Goal: Task Accomplishment & Management: Use online tool/utility

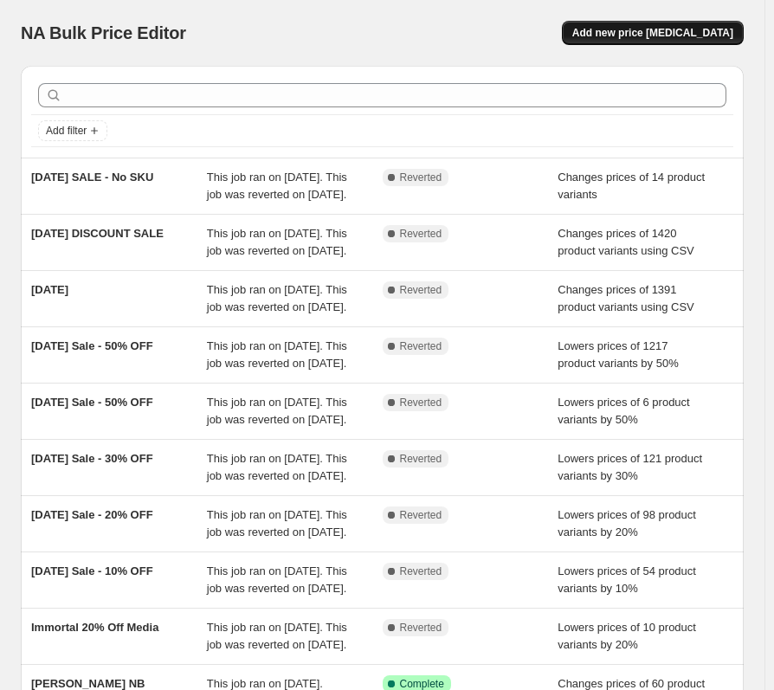
click at [679, 33] on span "Add new price [MEDICAL_DATA]" at bounding box center [652, 33] width 161 height 14
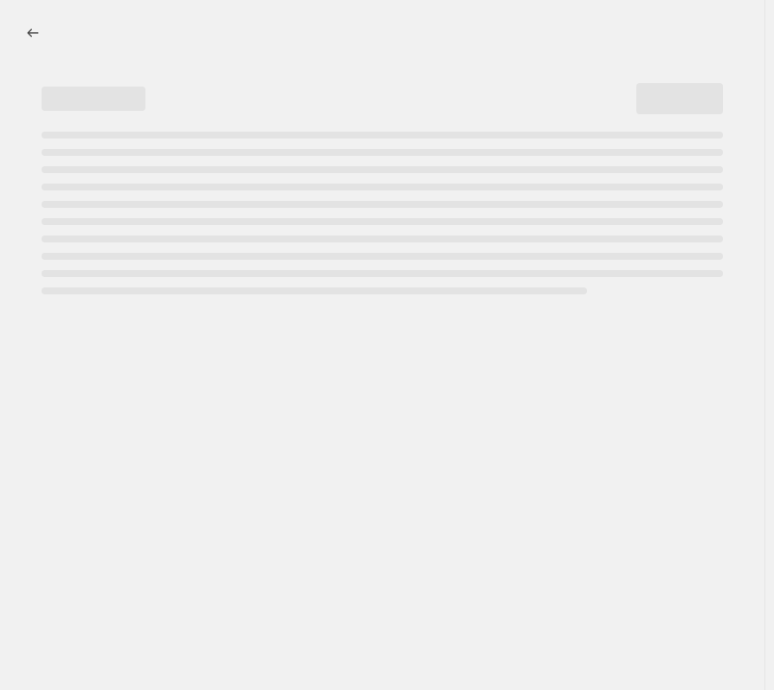
select select "percentage"
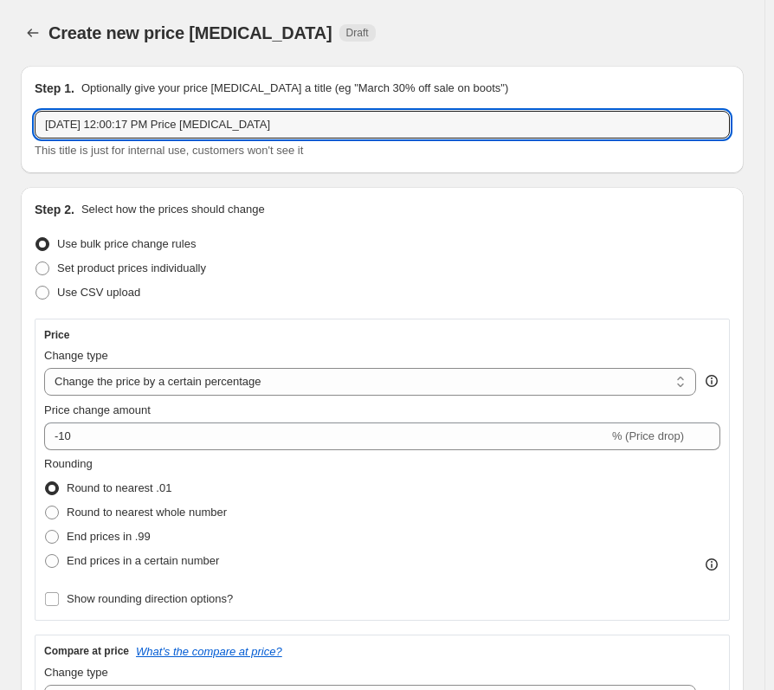
drag, startPoint x: 281, startPoint y: 119, endPoint x: -51, endPoint y: 137, distance: 333.1
click at [0, 137] on html "Home Settings Plans Skip to content Create new price change job. This page is r…" at bounding box center [387, 345] width 774 height 690
type input "Autumn Equinox - 10%"
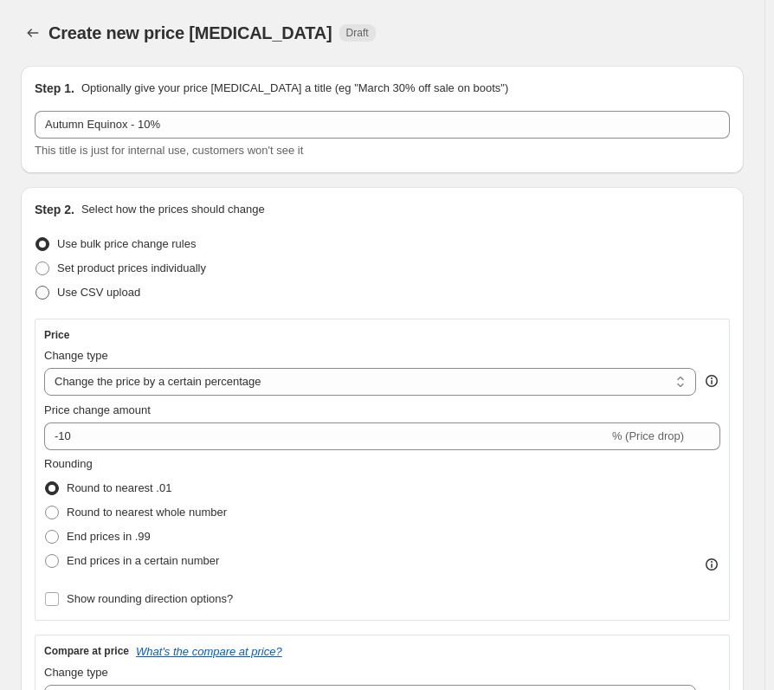
click at [55, 296] on label "Use CSV upload" at bounding box center [88, 293] width 106 height 24
click at [36, 287] on input "Use CSV upload" at bounding box center [36, 286] width 1 height 1
radio input "true"
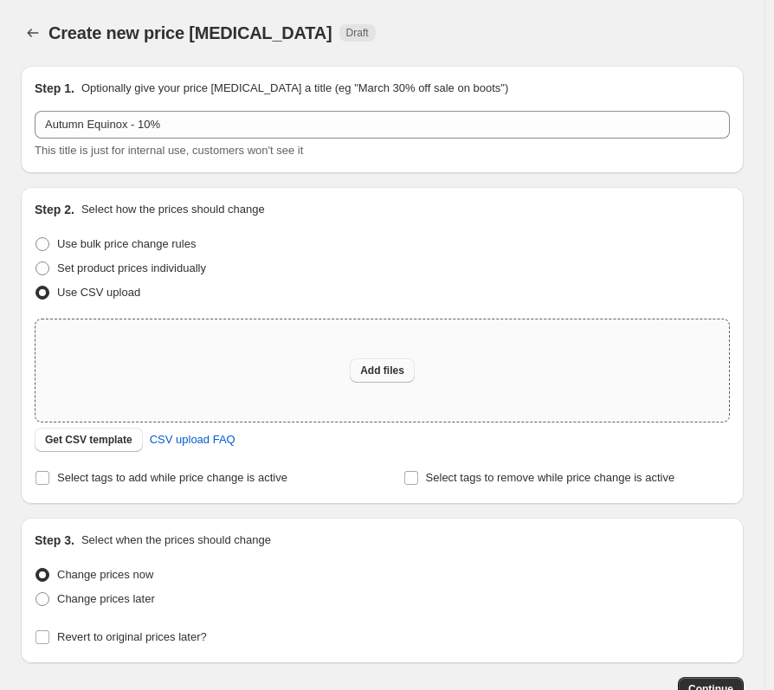
click at [370, 378] on button "Add files" at bounding box center [382, 371] width 65 height 24
type input "C:\fakepath\TEMPLATE Autumn Equinox Sale(10%).csv"
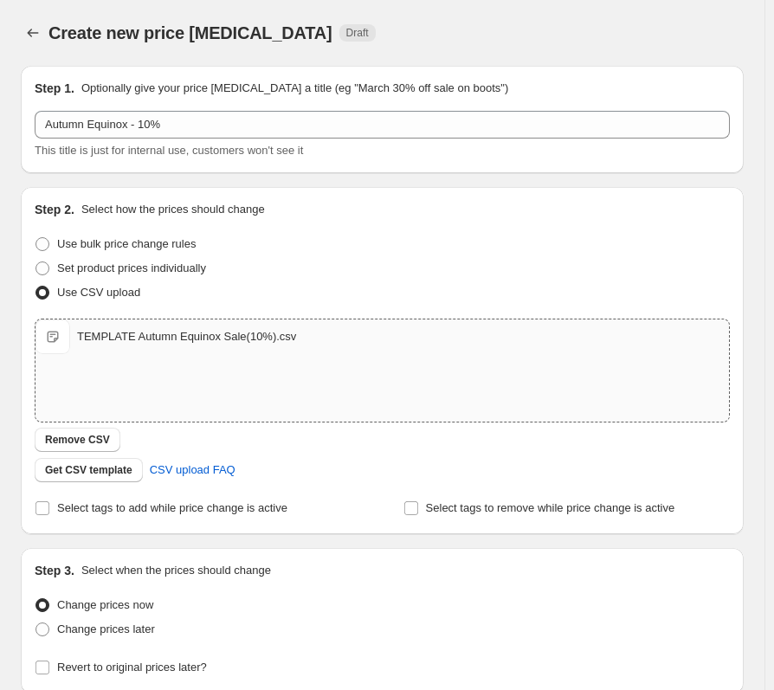
click at [226, 283] on div "Use CSV upload" at bounding box center [382, 293] width 695 height 24
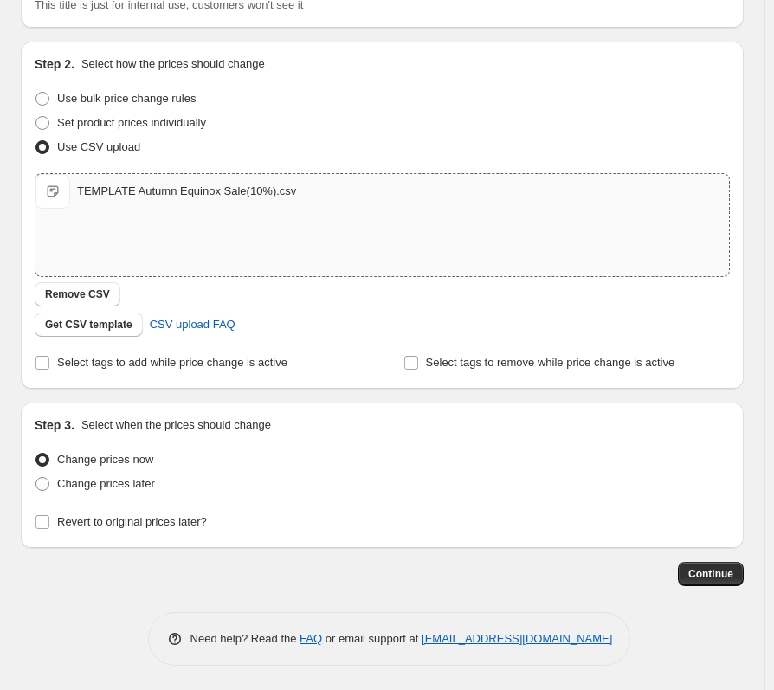
scroll to position [147, 0]
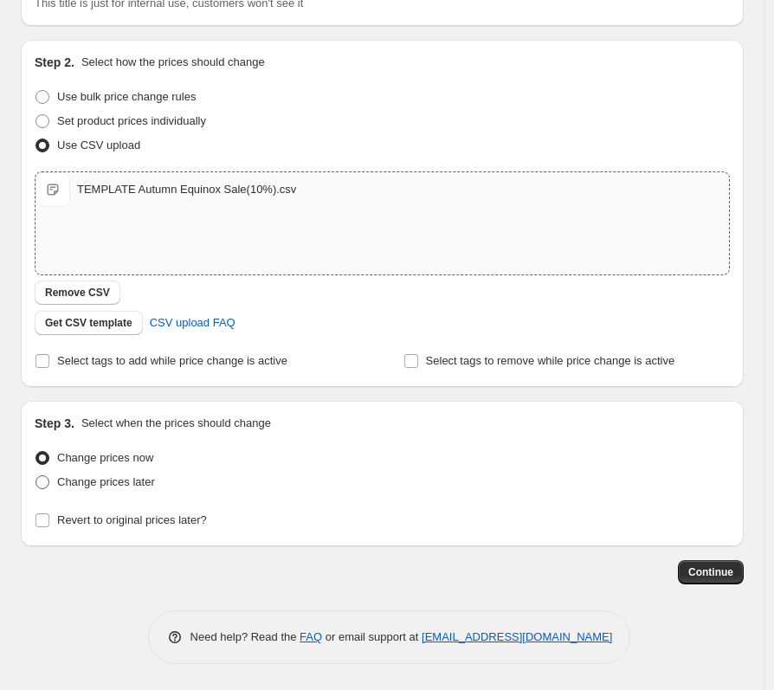
click at [127, 487] on span "Change prices later" at bounding box center [106, 481] width 98 height 13
click at [36, 476] on input "Change prices later" at bounding box center [36, 475] width 1 height 1
radio input "true"
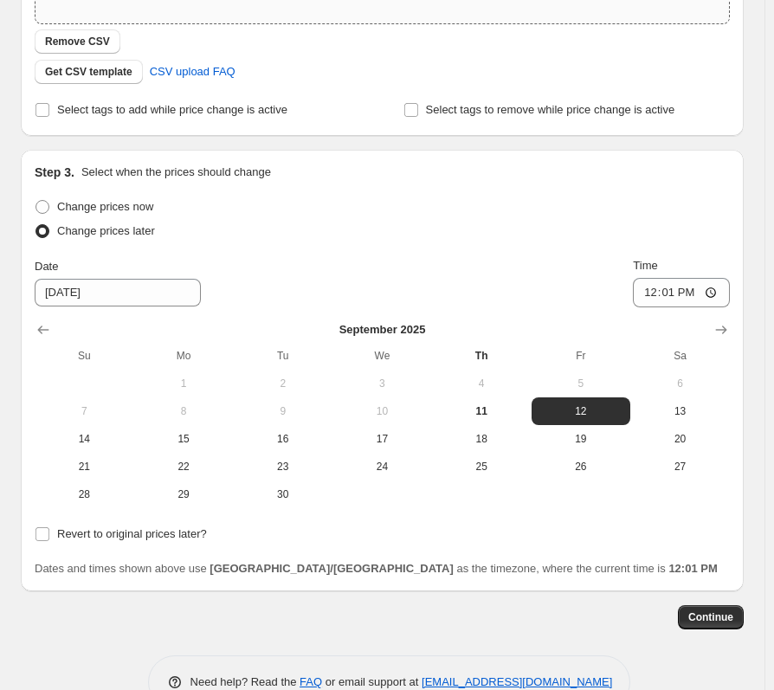
scroll to position [443, 0]
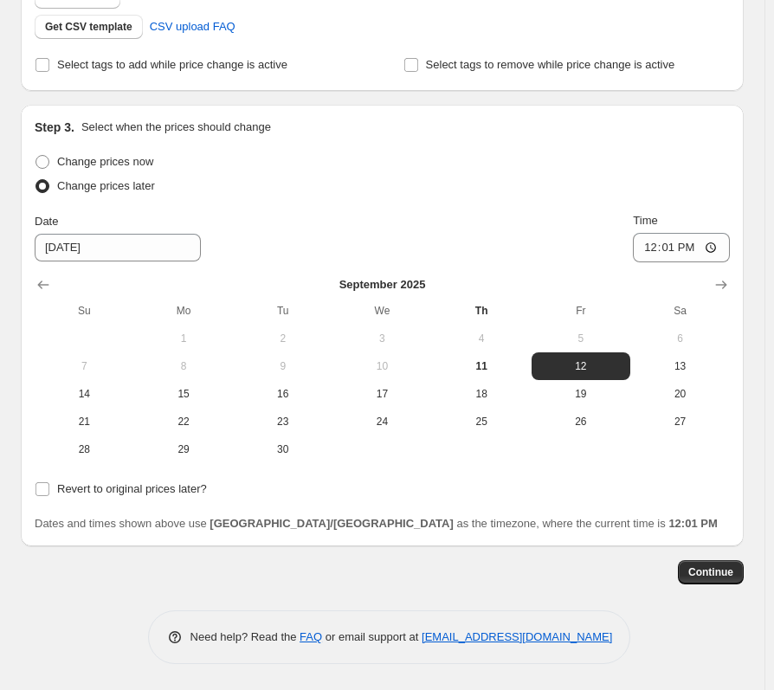
click at [137, 570] on div "Continue" at bounding box center [382, 572] width 723 height 24
click at [201, 390] on span "15" at bounding box center [184, 394] width 86 height 14
type input "[DATE]"
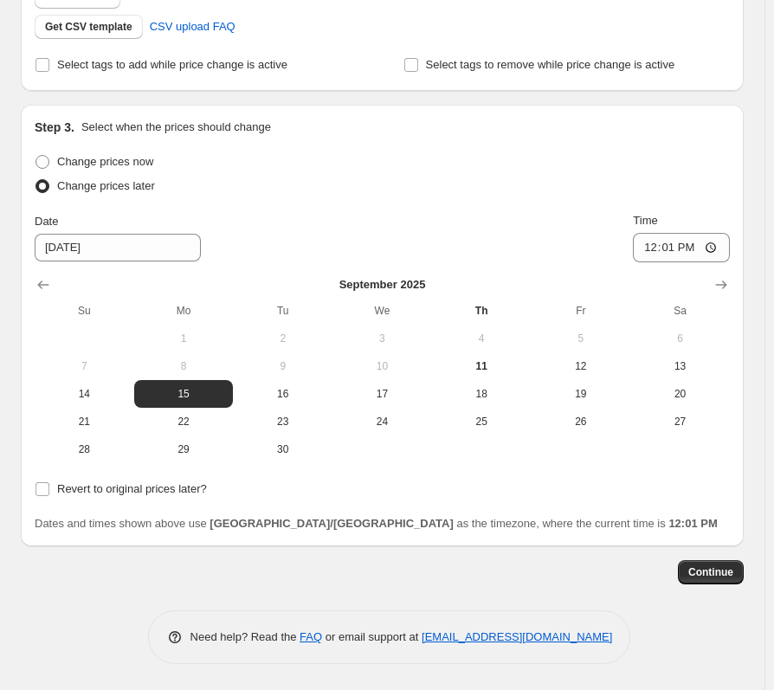
click at [34, 676] on div "Create new price change job. This page is ready Create new price change job Dra…" at bounding box center [382, 124] width 765 height 1134
click at [665, 245] on input "12:01" at bounding box center [681, 247] width 97 height 29
type input "09:00"
click at [114, 490] on span "Revert to original prices later?" at bounding box center [132, 488] width 150 height 13
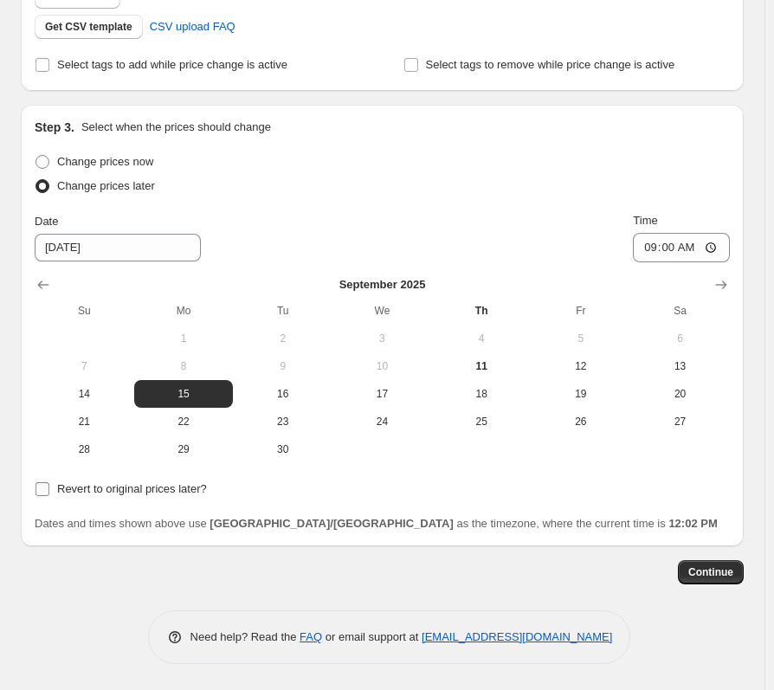
click at [49, 490] on input "Revert to original prices later?" at bounding box center [43, 489] width 14 height 14
checkbox input "true"
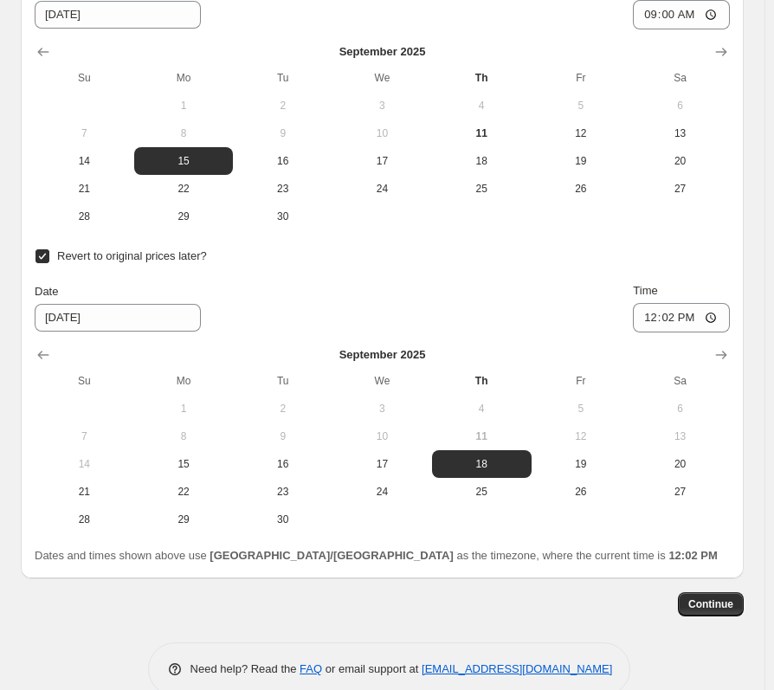
scroll to position [708, 0]
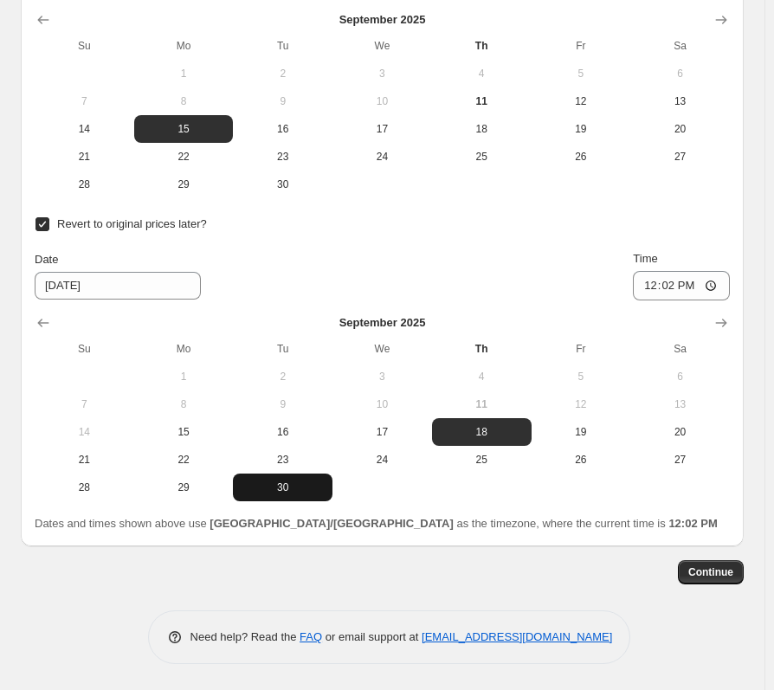
click at [301, 477] on button "30" at bounding box center [283, 488] width 100 height 28
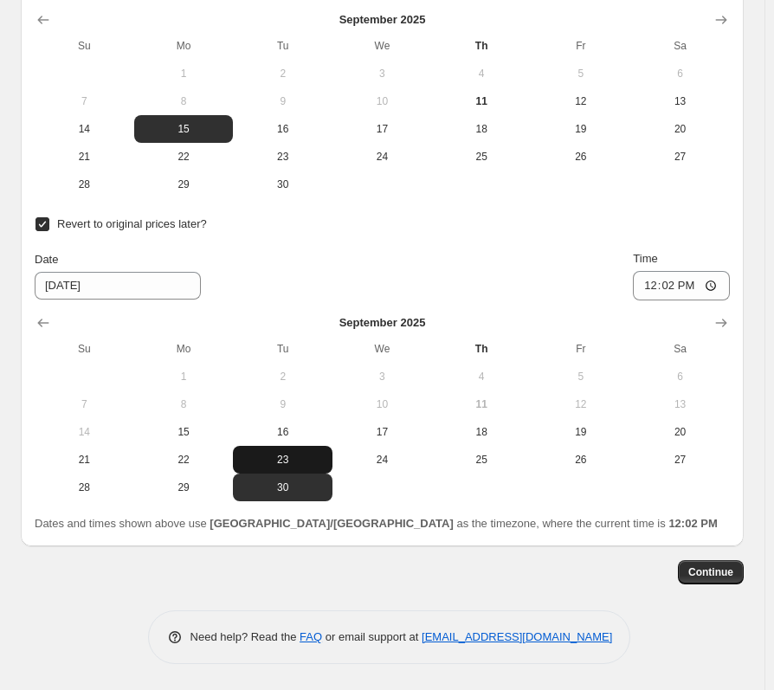
click at [294, 455] on span "23" at bounding box center [283, 460] width 86 height 14
type input "[DATE]"
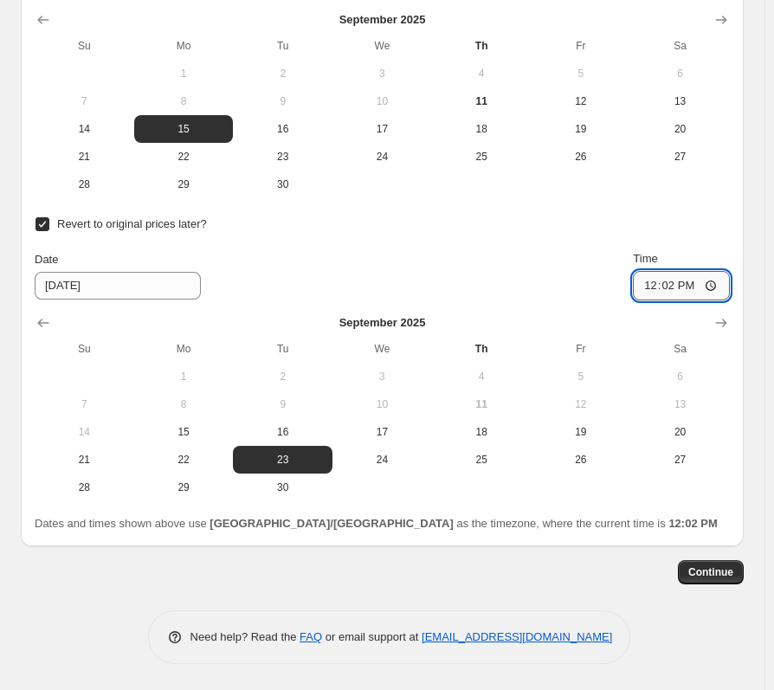
click at [674, 284] on input "12:02" at bounding box center [681, 285] width 97 height 29
type input "00:59"
click at [654, 609] on div "Step 1. Optionally give your price change job a title (eg "March 30% off sale o…" at bounding box center [382, 4] width 723 height 1321
click at [728, 572] on span "Continue" at bounding box center [711, 573] width 45 height 14
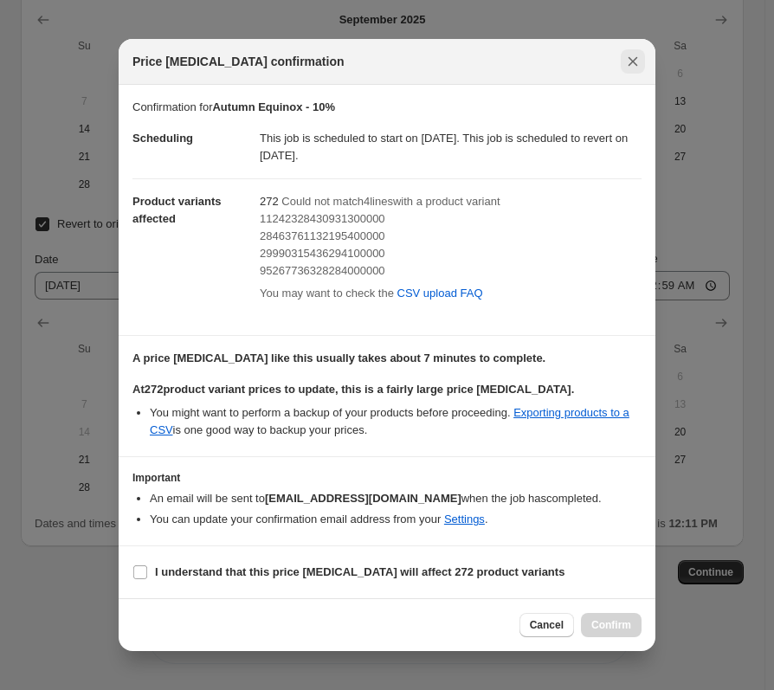
click at [634, 73] on button "Close" at bounding box center [633, 61] width 24 height 24
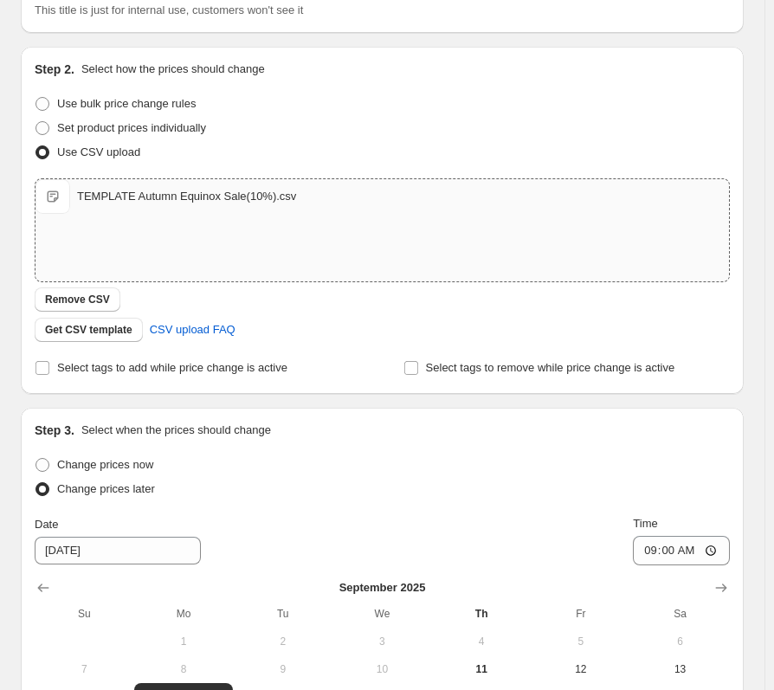
scroll to position [0, 0]
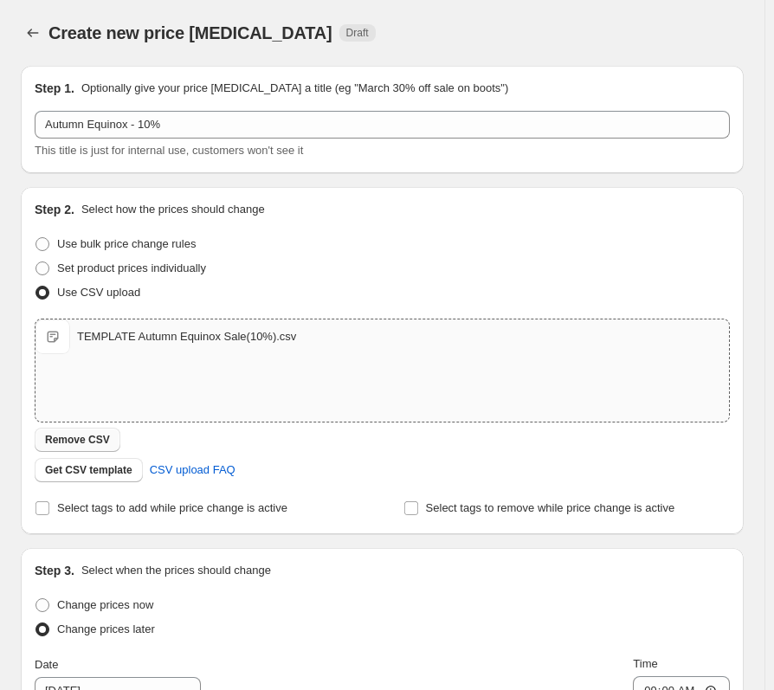
click at [104, 437] on span "Remove CSV" at bounding box center [77, 440] width 65 height 14
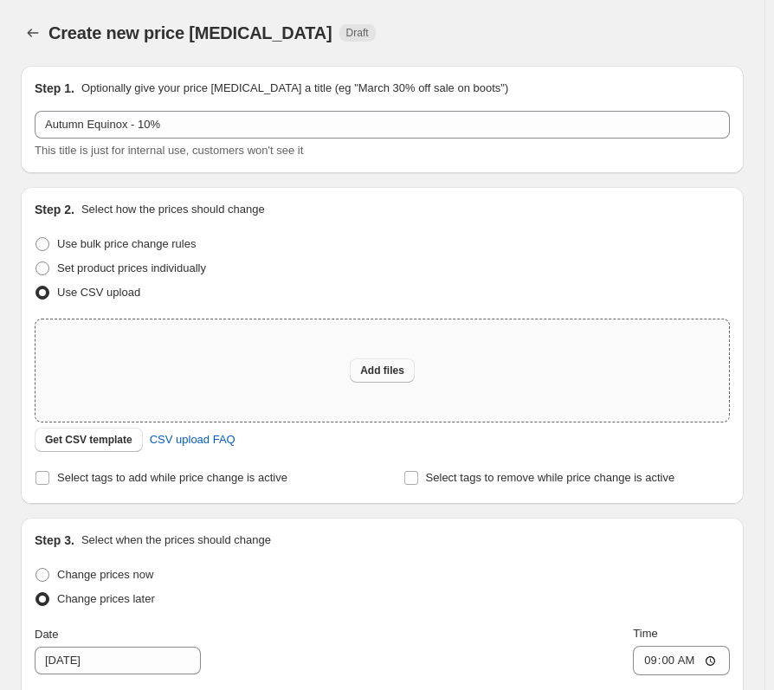
click at [374, 372] on span "Add files" at bounding box center [382, 371] width 44 height 14
type input "C:\fakepath\TEMPLATE Autumn Equinox Sale(10%).csv"
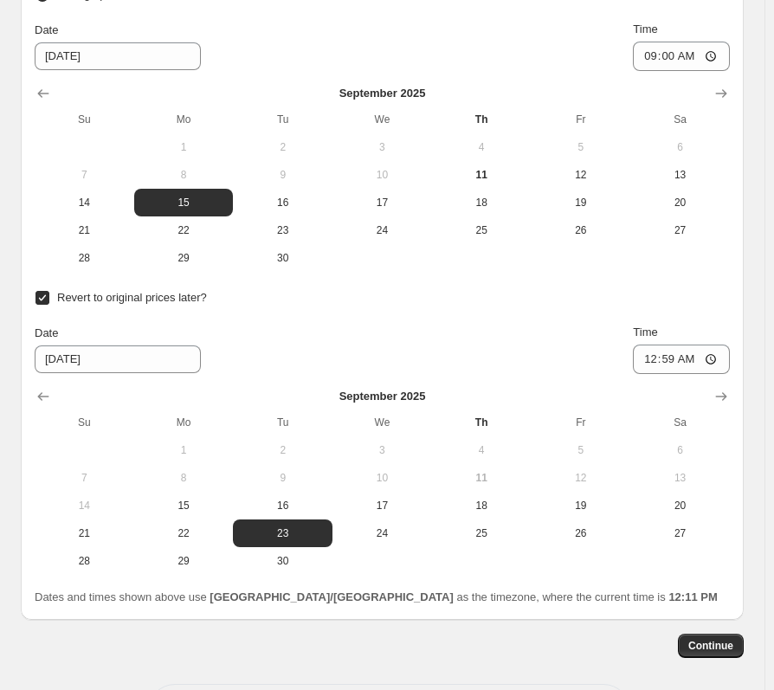
scroll to position [708, 0]
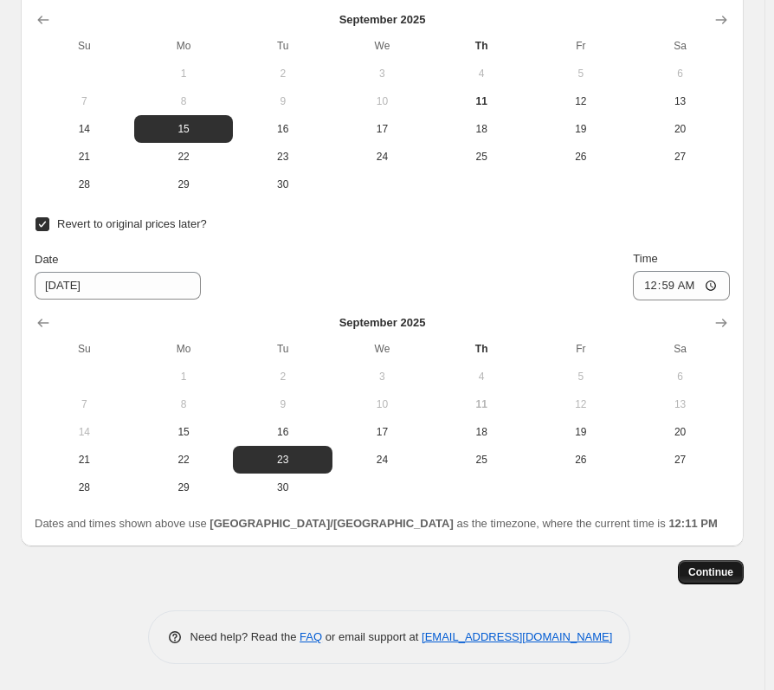
click at [713, 570] on span "Continue" at bounding box center [711, 573] width 45 height 14
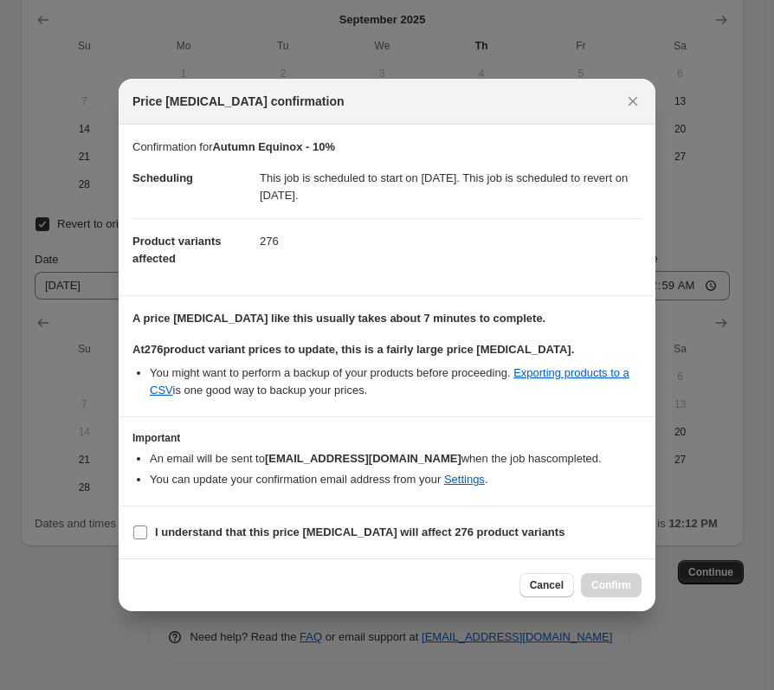
click at [328, 530] on b "I understand that this price change job will affect 276 product variants" at bounding box center [360, 532] width 410 height 13
click at [147, 530] on input "I understand that this price change job will affect 276 product variants" at bounding box center [140, 533] width 14 height 14
checkbox input "true"
click at [634, 587] on button "Confirm" at bounding box center [611, 585] width 61 height 24
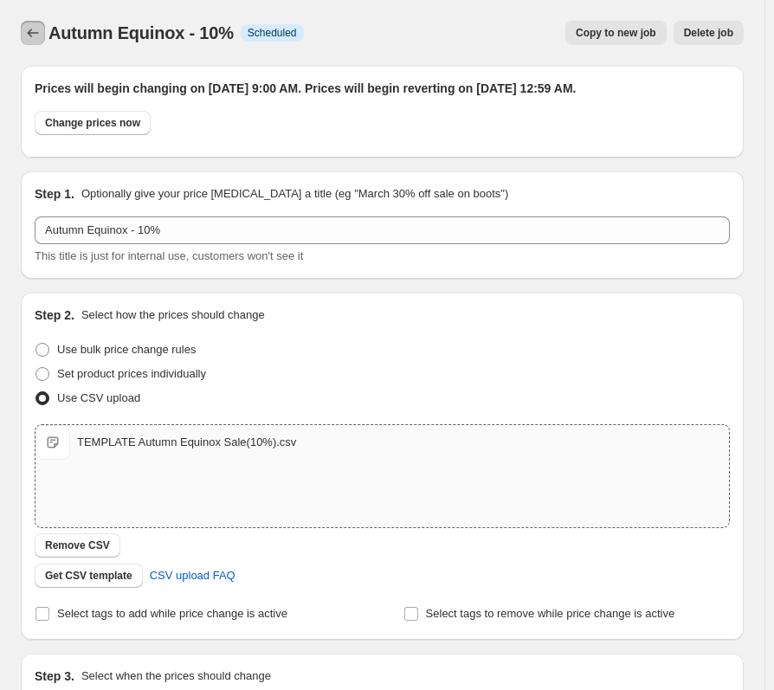
click at [36, 31] on icon "Price change jobs" at bounding box center [32, 32] width 17 height 17
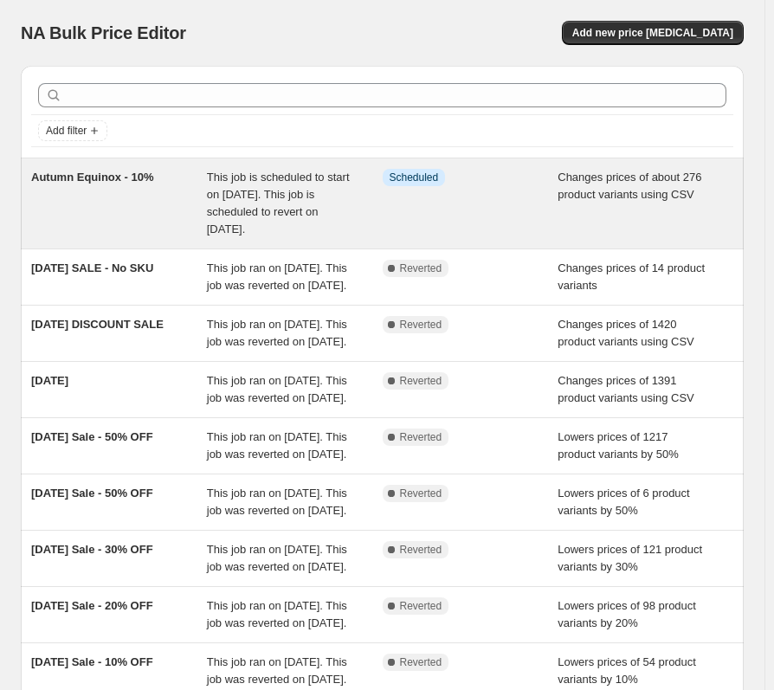
click at [244, 223] on span "This job is scheduled to start on [DATE]. This job is scheduled to revert on [D…" at bounding box center [278, 203] width 143 height 65
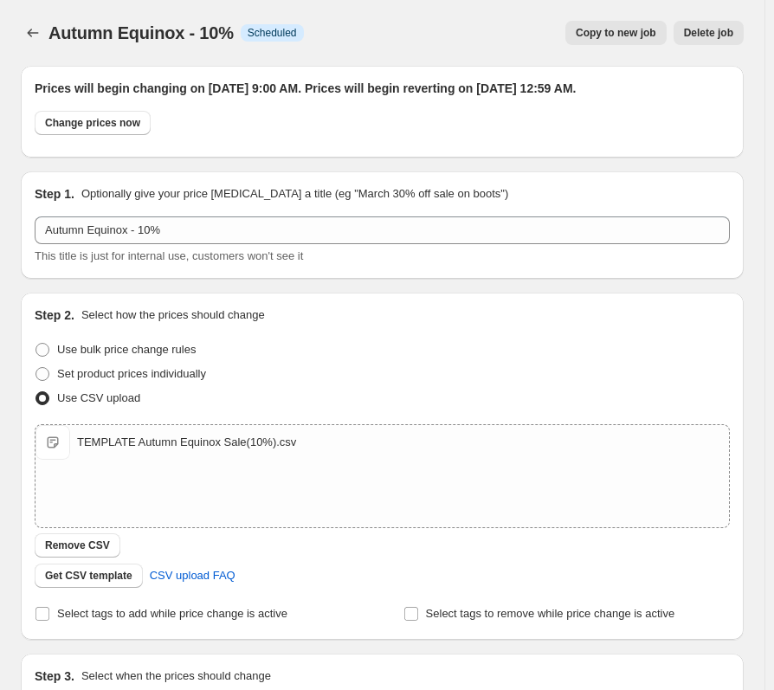
click at [46, 64] on div "Autumn Equinox - 10%. This page is ready Autumn Equinox - 10% Info Scheduled Co…" at bounding box center [382, 33] width 723 height 66
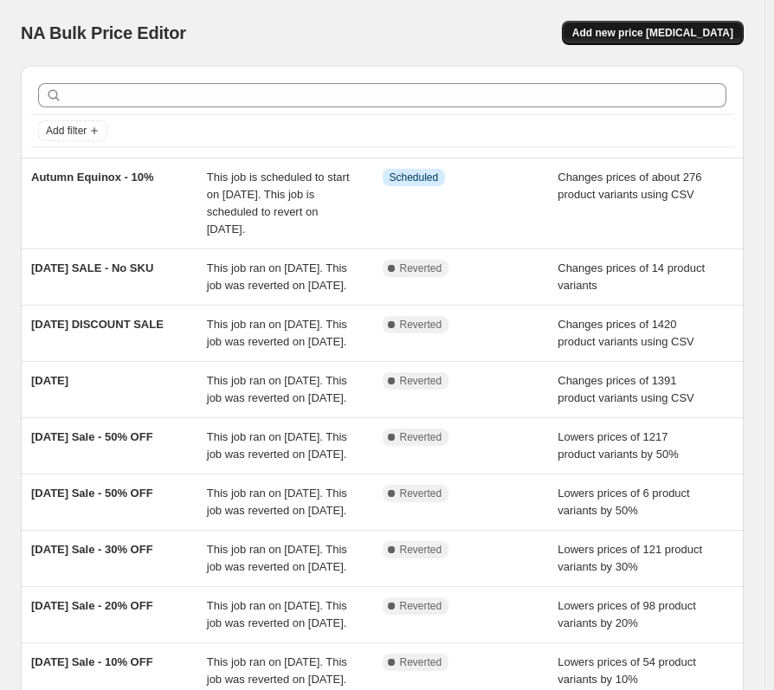
click at [653, 31] on span "Add new price [MEDICAL_DATA]" at bounding box center [652, 33] width 161 height 14
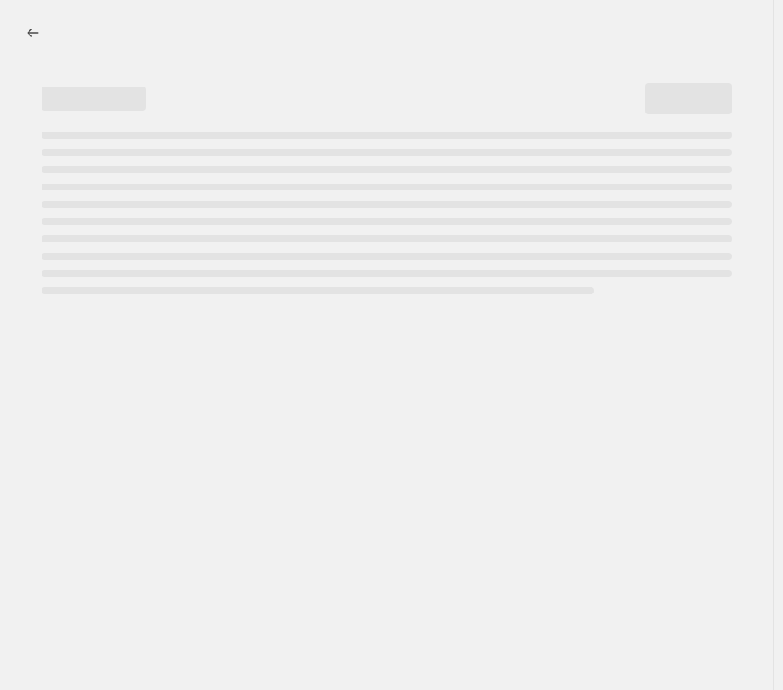
select select "percentage"
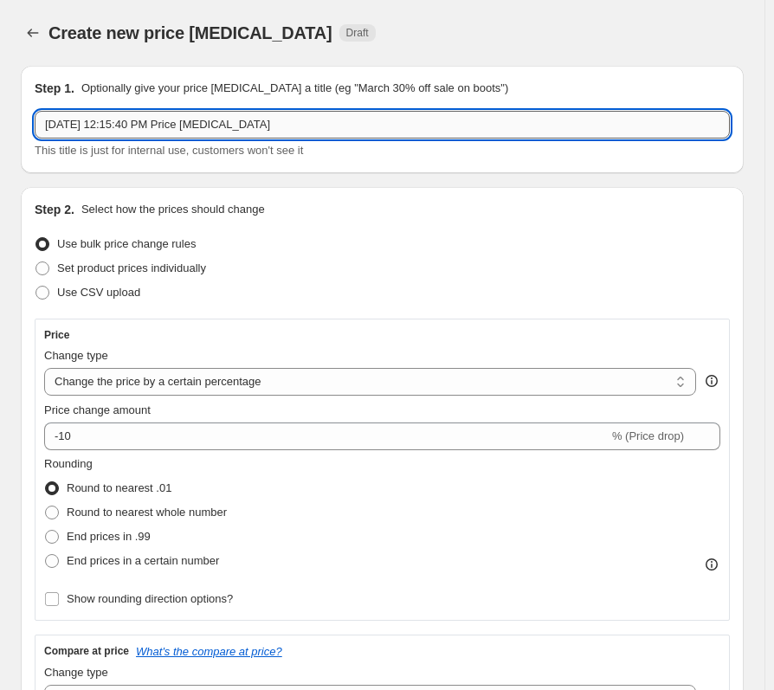
click at [146, 120] on input "[DATE] 12:15:40 PM Price [MEDICAL_DATA]" at bounding box center [382, 125] width 695 height 28
drag, startPoint x: 312, startPoint y: 118, endPoint x: -10, endPoint y: 116, distance: 322.2
click at [0, 116] on html "Home Settings Plans Skip to content Create new price [MEDICAL_DATA]. This page …" at bounding box center [387, 345] width 774 height 690
drag, startPoint x: 138, startPoint y: 126, endPoint x: 149, endPoint y: 126, distance: 11.3
click at [149, 126] on input "Autumn Equinox - 10%" at bounding box center [382, 125] width 695 height 28
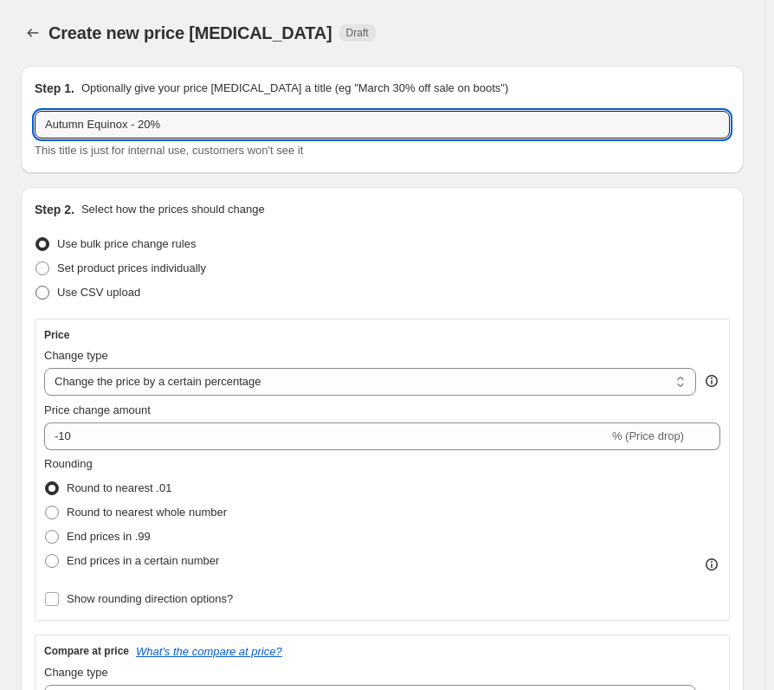
type input "Autumn Equinox - 20%"
click at [84, 301] on span "Use CSV upload" at bounding box center [98, 292] width 83 height 17
click at [36, 287] on input "Use CSV upload" at bounding box center [36, 286] width 1 height 1
radio input "true"
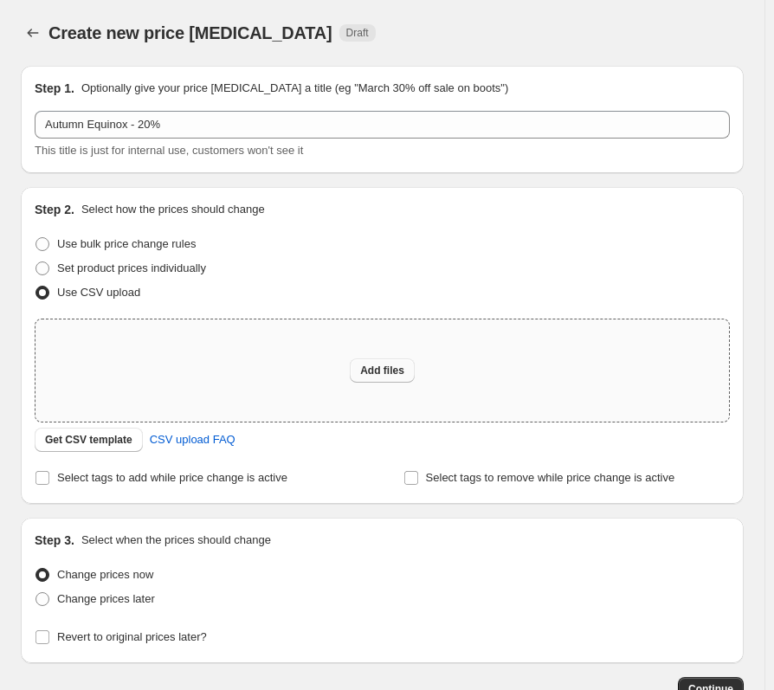
click at [392, 373] on span "Add files" at bounding box center [382, 371] width 44 height 14
type input "C:\fakepath\TEMPLATE Autumn Equinox Sale(20%).csv"
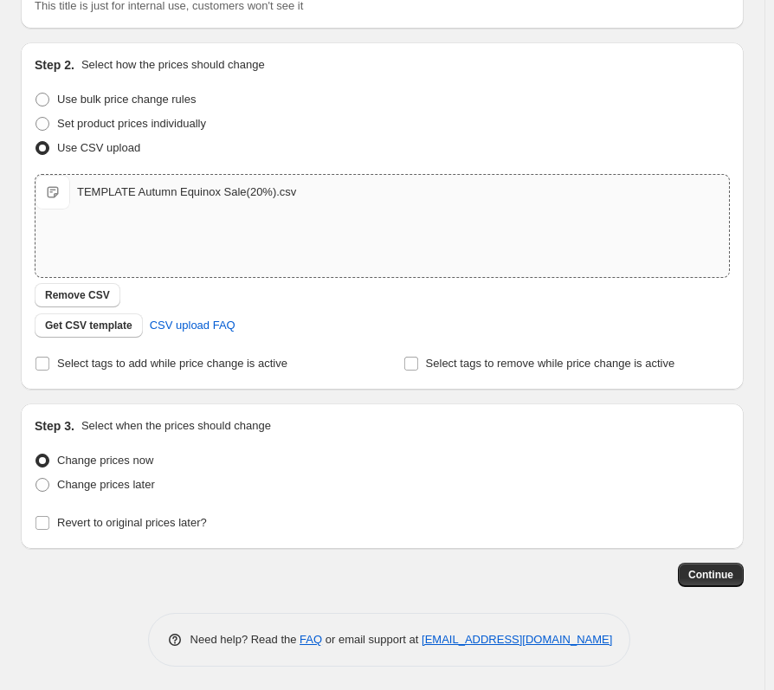
scroll to position [147, 0]
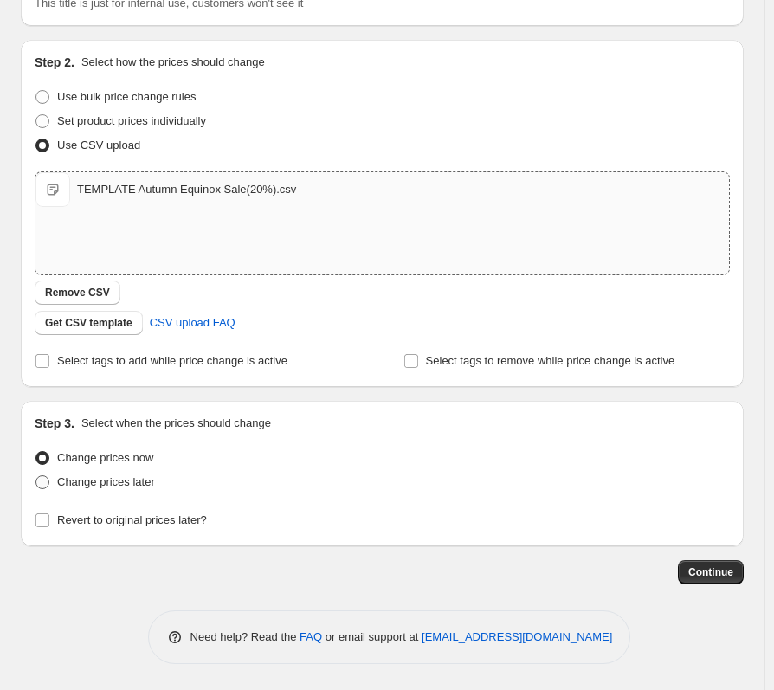
click at [98, 480] on span "Change prices later" at bounding box center [106, 481] width 98 height 13
click at [36, 476] on input "Change prices later" at bounding box center [36, 475] width 1 height 1
radio input "true"
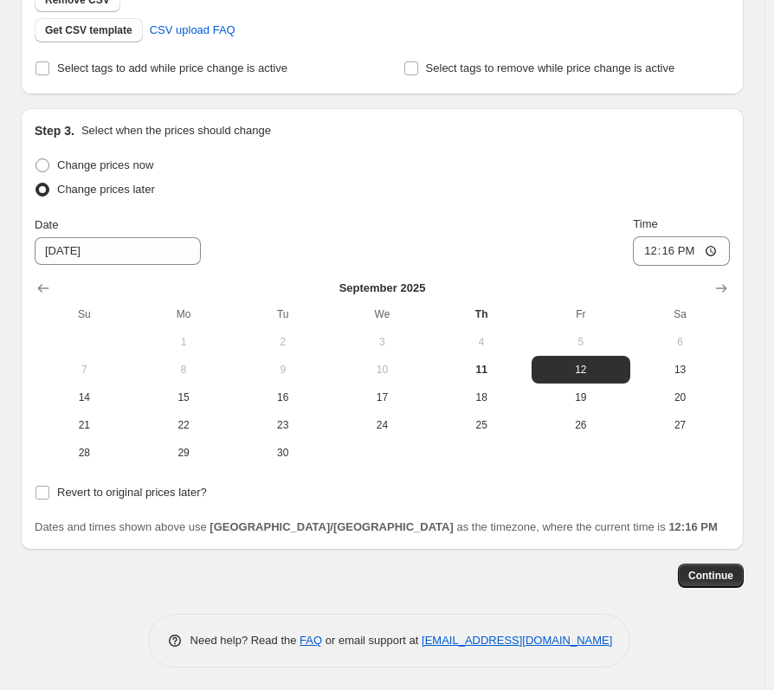
scroll to position [443, 0]
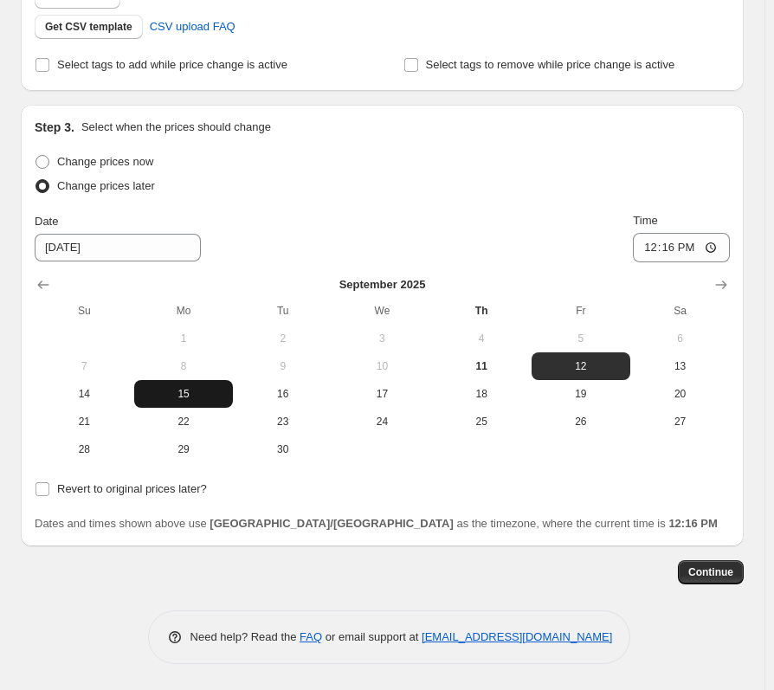
click at [178, 405] on button "15" at bounding box center [184, 394] width 100 height 28
type input "[DATE]"
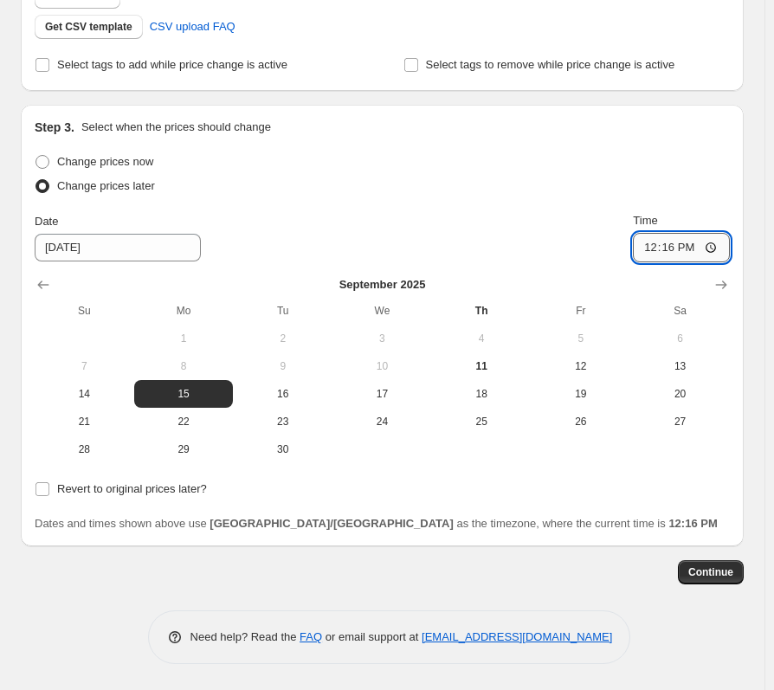
click at [660, 249] on input "12:16" at bounding box center [681, 247] width 97 height 29
type input "09:00"
click at [205, 489] on div "Revert to original prices later?" at bounding box center [382, 489] width 695 height 24
click at [197, 489] on span "Revert to original prices later?" at bounding box center [132, 488] width 150 height 13
click at [49, 489] on input "Revert to original prices later?" at bounding box center [43, 489] width 14 height 14
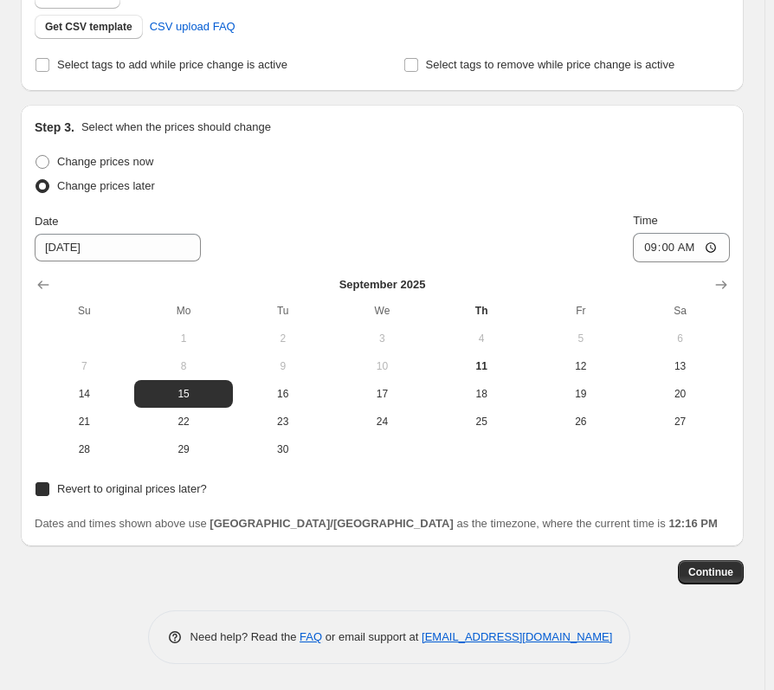
checkbox input "true"
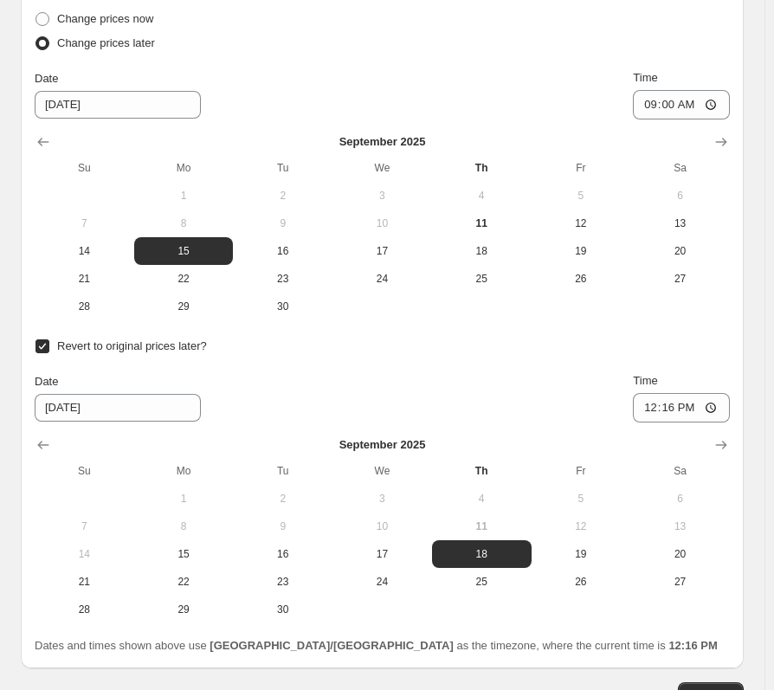
scroll to position [708, 0]
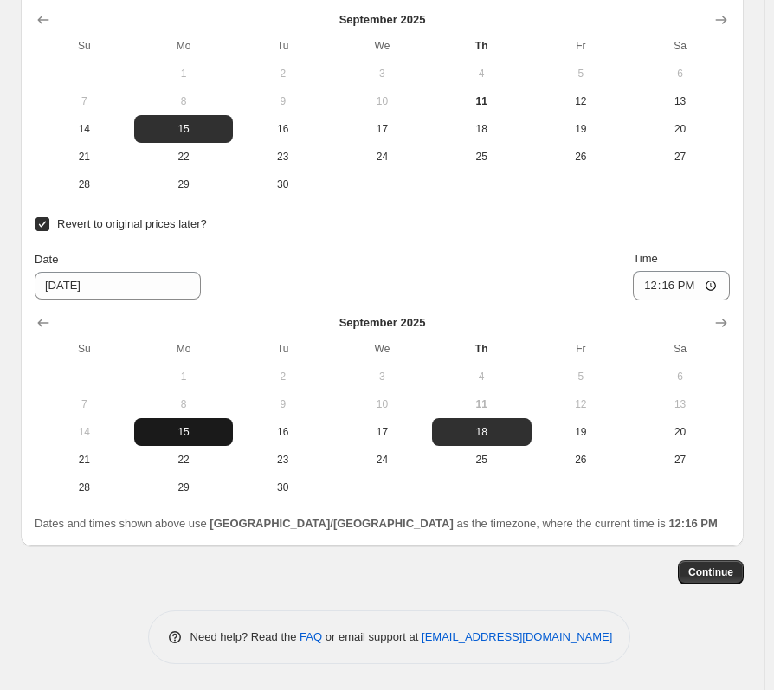
click at [195, 434] on span "15" at bounding box center [184, 432] width 86 height 14
type input "[DATE]"
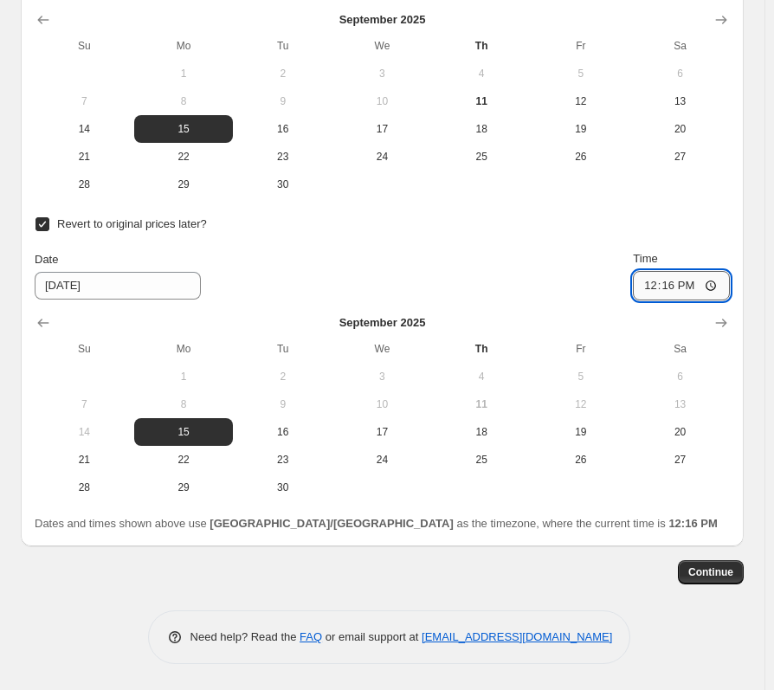
click at [674, 286] on input "12:16" at bounding box center [681, 285] width 97 height 29
type input "00:59"
click at [714, 573] on span "Continue" at bounding box center [711, 573] width 45 height 14
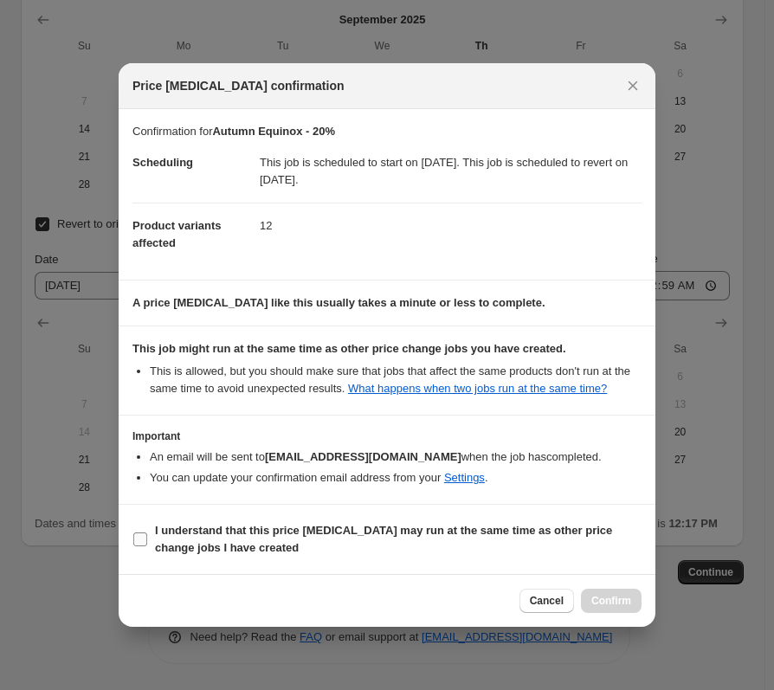
drag, startPoint x: 287, startPoint y: 530, endPoint x: 365, endPoint y: 559, distance: 84.1
click at [287, 530] on b "I understand that this price [MEDICAL_DATA] may run at the same time as other p…" at bounding box center [383, 539] width 457 height 30
click at [147, 533] on input "I understand that this price [MEDICAL_DATA] may run at the same time as other p…" at bounding box center [140, 540] width 14 height 14
checkbox input "true"
click at [617, 598] on span "Confirm" at bounding box center [612, 601] width 40 height 14
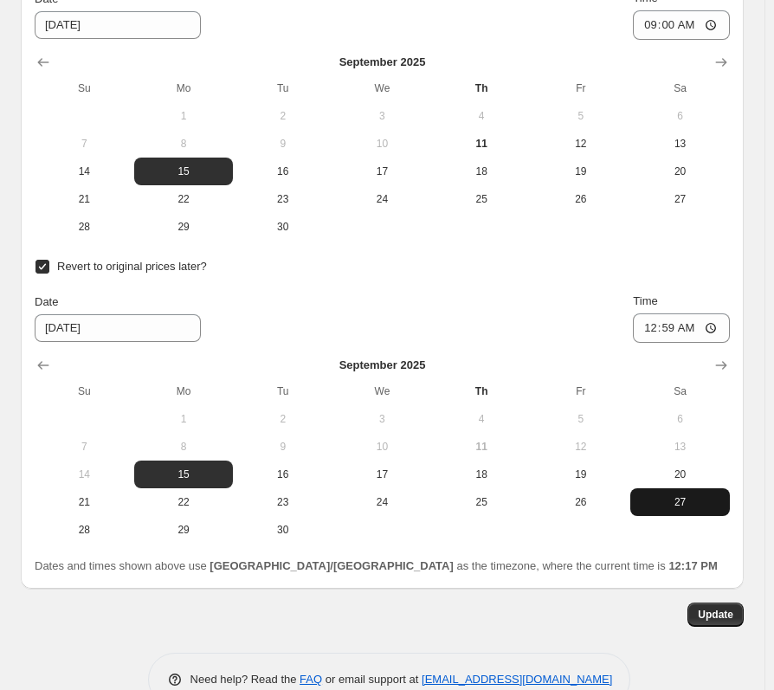
scroll to position [831, 0]
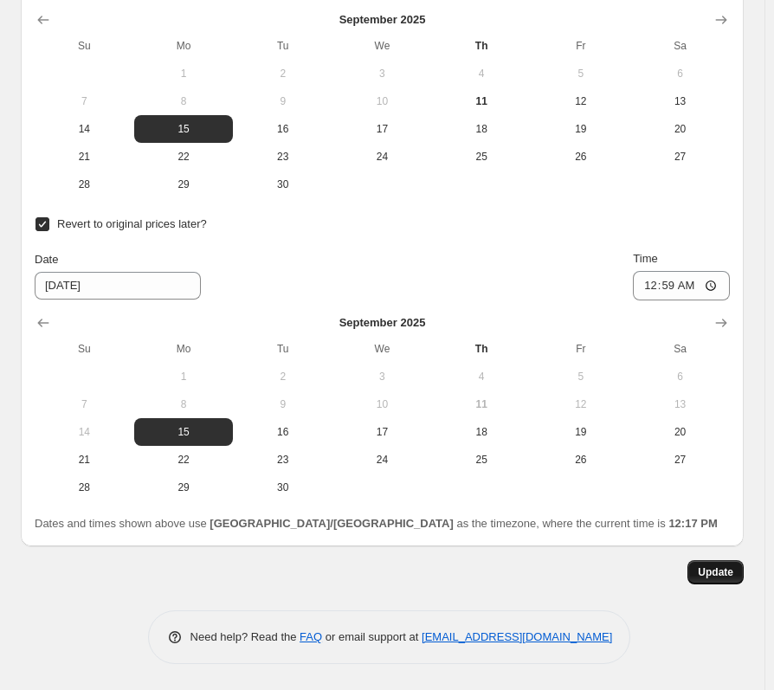
click at [727, 573] on span "Update" at bounding box center [716, 573] width 36 height 14
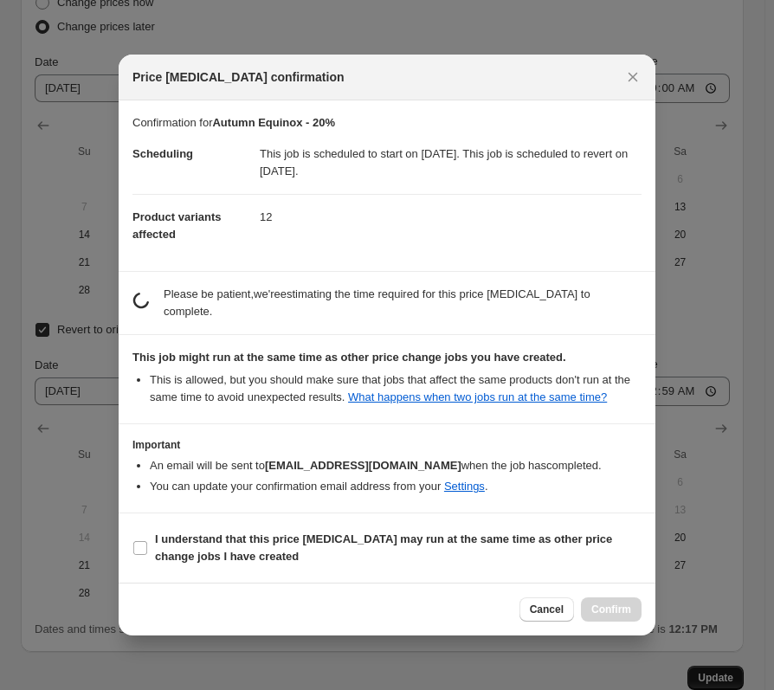
scroll to position [0, 0]
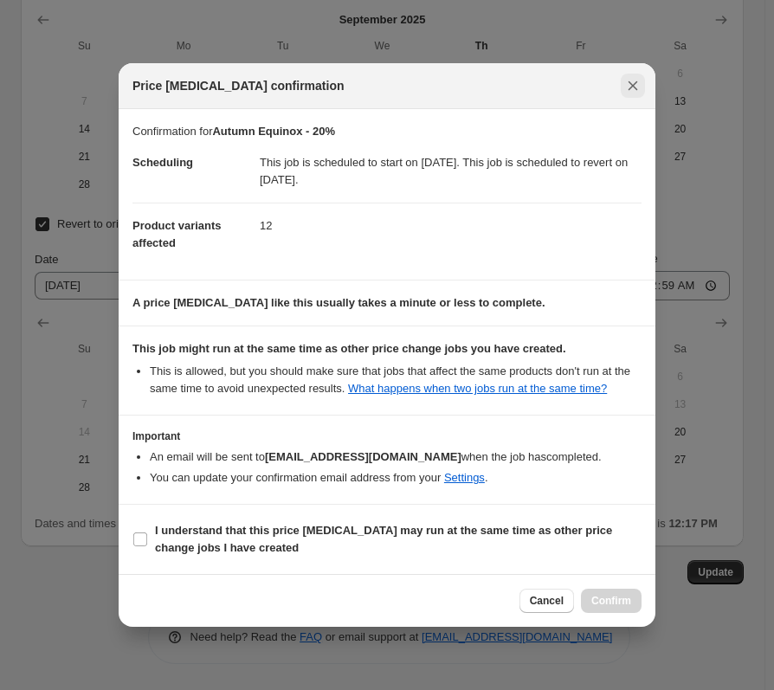
click at [630, 82] on icon "Close" at bounding box center [634, 86] width 10 height 10
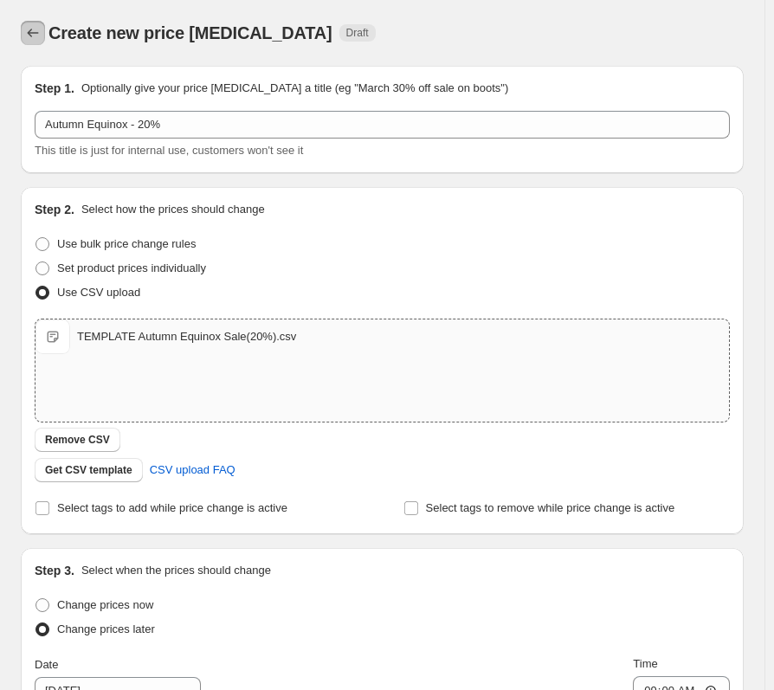
click at [26, 29] on icon "Price change jobs" at bounding box center [32, 32] width 17 height 17
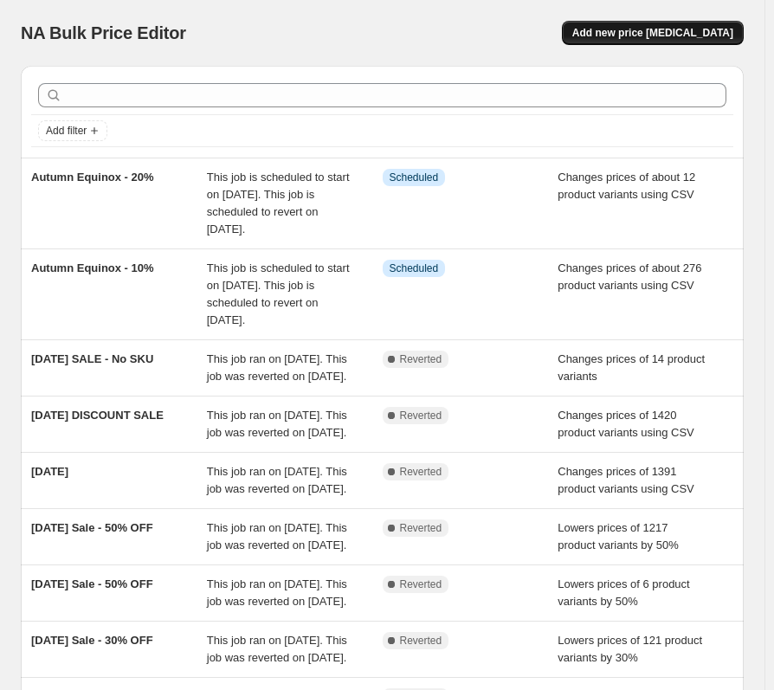
click at [694, 36] on span "Add new price [MEDICAL_DATA]" at bounding box center [652, 33] width 161 height 14
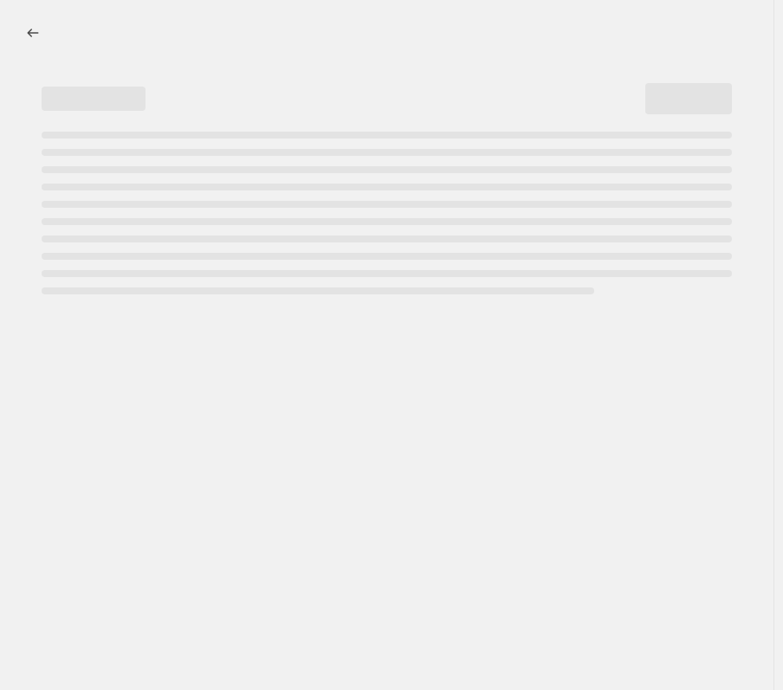
select select "percentage"
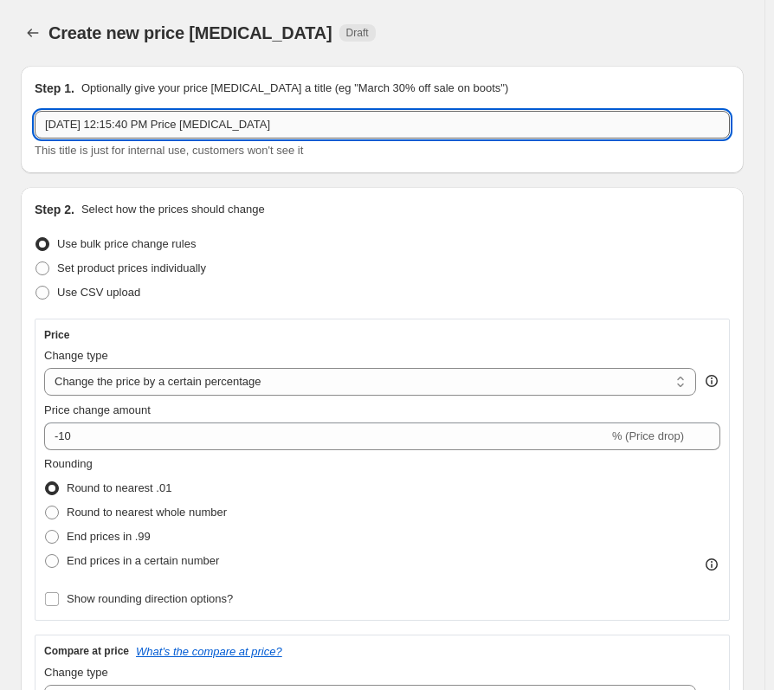
click at [136, 130] on input "[DATE] 12:15:40 PM Price [MEDICAL_DATA]" at bounding box center [382, 125] width 695 height 28
drag, startPoint x: 254, startPoint y: 121, endPoint x: -24, endPoint y: 165, distance: 281.5
click at [0, 165] on html "Home Settings Plans Skip to content Create new price [MEDICAL_DATA]. This page …" at bounding box center [387, 345] width 774 height 690
type input "a"
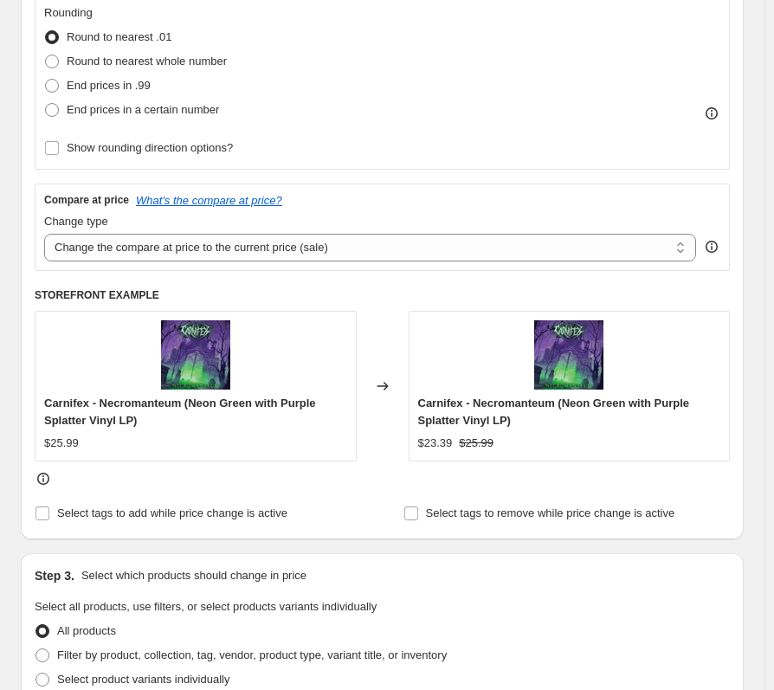
scroll to position [173, 0]
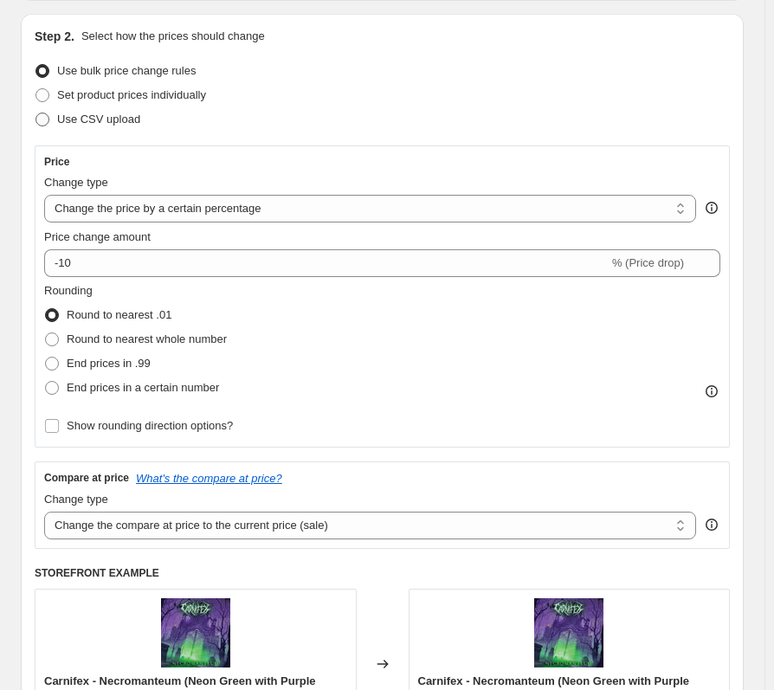
type input "Autumn Equinox - 30%"
click at [82, 127] on span "Use CSV upload" at bounding box center [98, 119] width 83 height 17
click at [36, 113] on input "Use CSV upload" at bounding box center [36, 113] width 1 height 1
radio input "true"
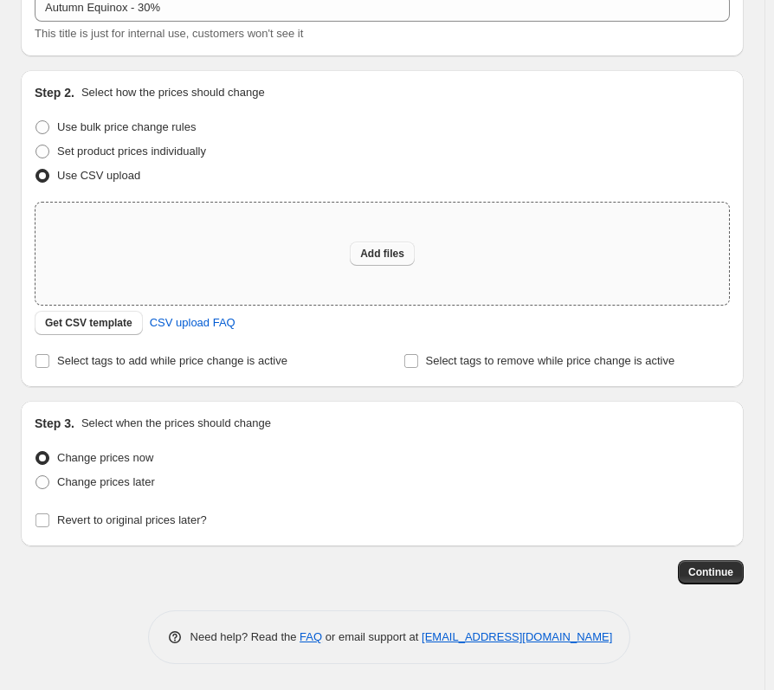
click at [387, 260] on span "Add files" at bounding box center [382, 254] width 44 height 14
type input "C:\fakepath\TEMPLATE Autumn Equinox Sale(30%).csv"
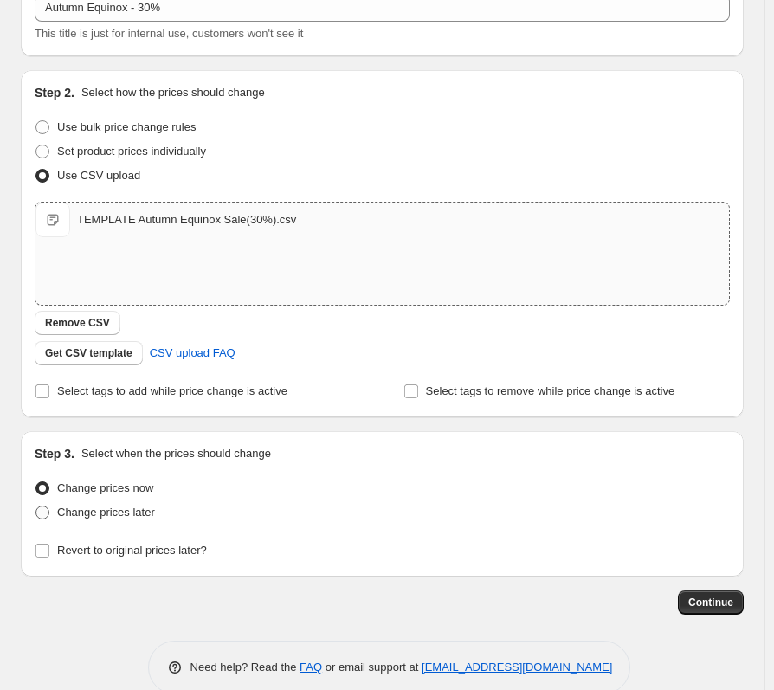
click at [95, 514] on span "Change prices later" at bounding box center [106, 512] width 98 height 13
click at [36, 507] on input "Change prices later" at bounding box center [36, 506] width 1 height 1
radio input "true"
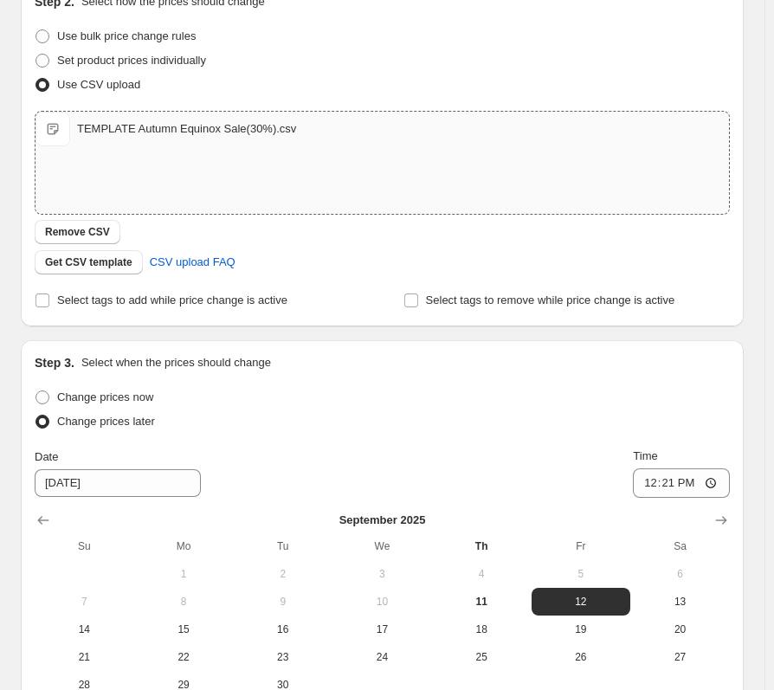
scroll to position [443, 0]
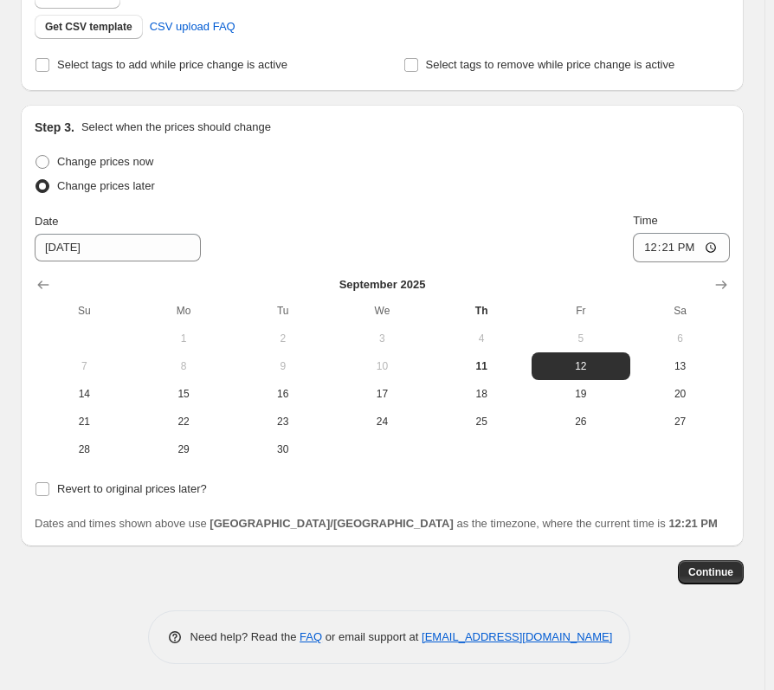
click at [180, 378] on button "8" at bounding box center [184, 366] width 100 height 28
click at [182, 398] on span "15" at bounding box center [184, 394] width 86 height 14
type input "[DATE]"
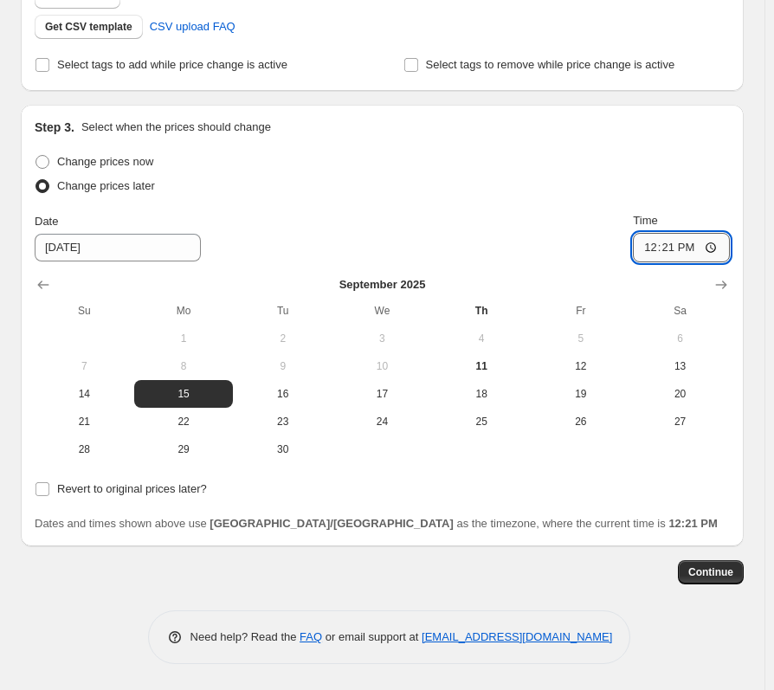
click at [646, 245] on input "12:21" at bounding box center [681, 247] width 97 height 29
type input "09:00"
click at [719, 579] on span "Continue" at bounding box center [711, 573] width 45 height 14
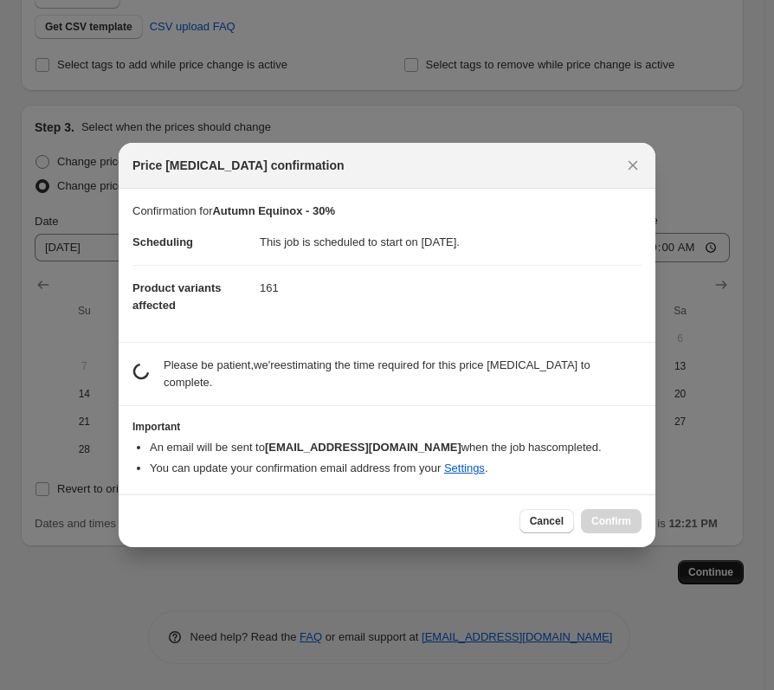
scroll to position [0, 0]
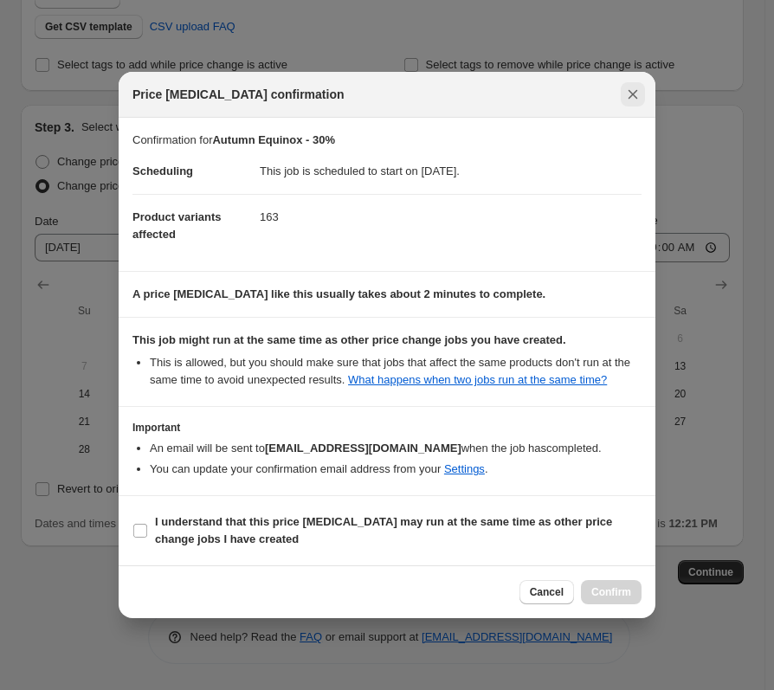
click at [633, 96] on icon "Close" at bounding box center [632, 94] width 17 height 17
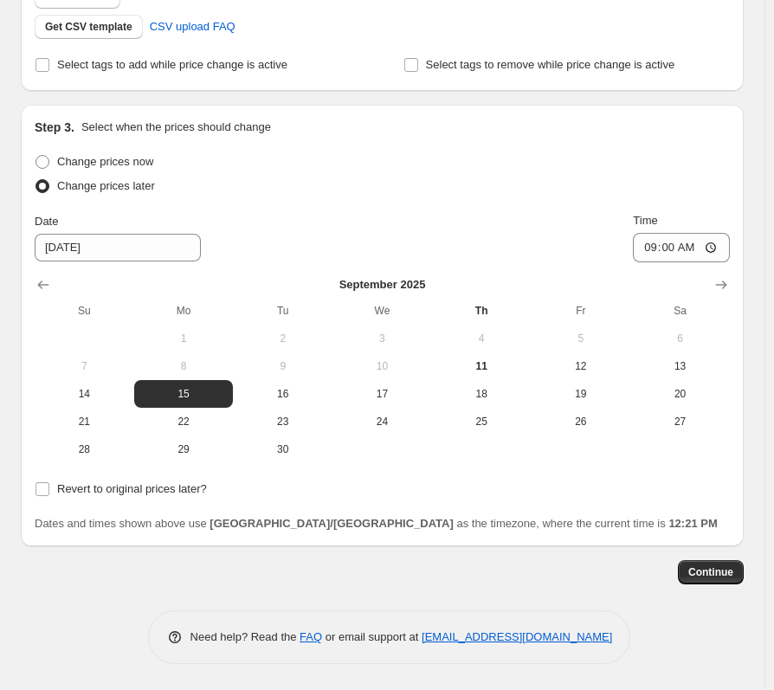
click at [92, 592] on div "Step 1. Optionally give your price [MEDICAL_DATA] a title (eg "March 30% off sa…" at bounding box center [382, 137] width 723 height 1056
click at [136, 488] on span "Revert to original prices later?" at bounding box center [132, 488] width 150 height 13
click at [49, 488] on input "Revert to original prices later?" at bounding box center [43, 489] width 14 height 14
checkbox input "true"
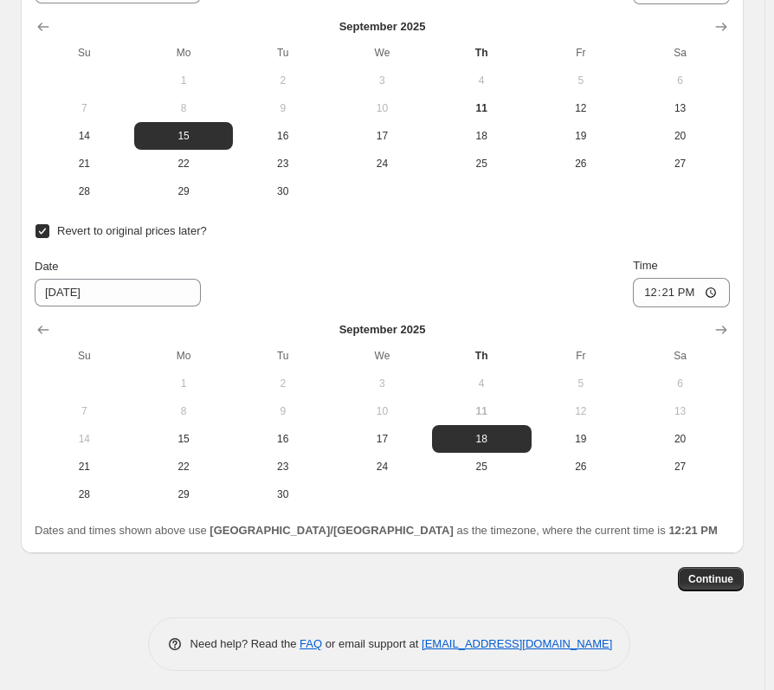
scroll to position [703, 0]
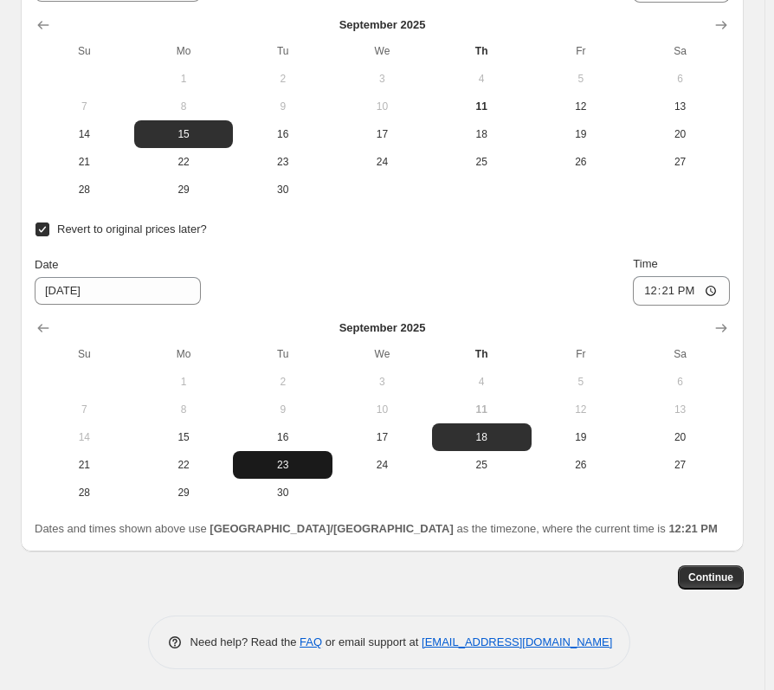
click at [273, 467] on span "23" at bounding box center [283, 465] width 86 height 14
type input "[DATE]"
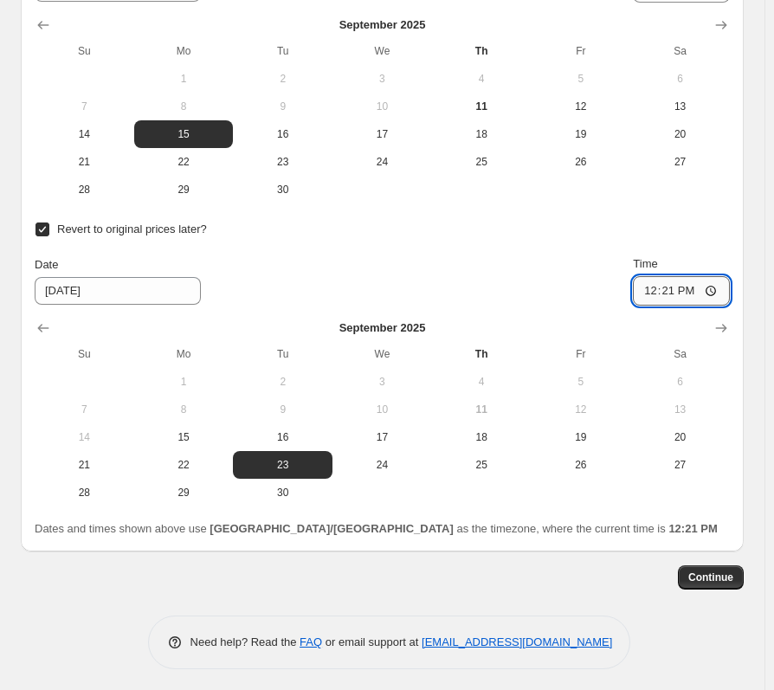
click at [652, 292] on input "12:21" at bounding box center [681, 290] width 97 height 29
type input "00:59"
click at [734, 577] on span "Continue" at bounding box center [711, 578] width 45 height 14
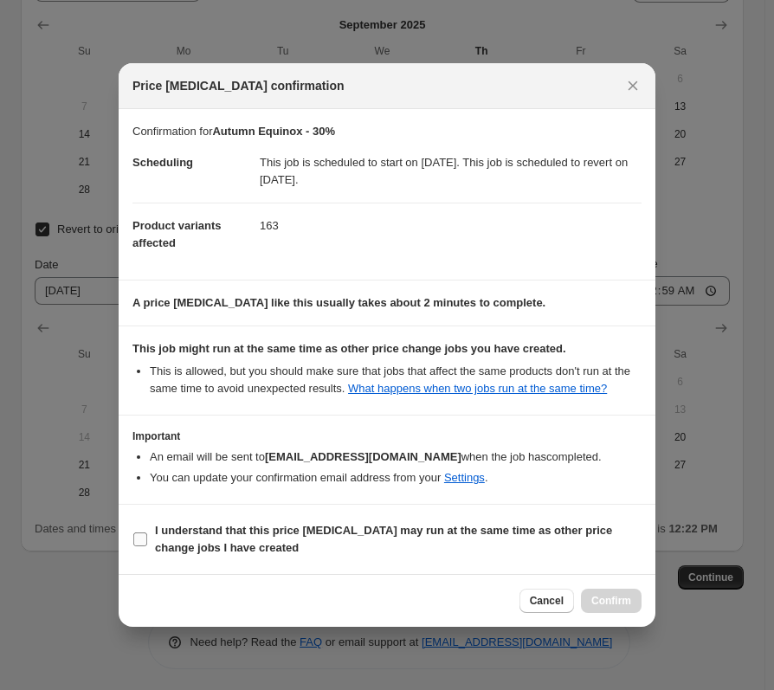
click at [158, 530] on b "I understand that this price [MEDICAL_DATA] may run at the same time as other p…" at bounding box center [383, 539] width 457 height 30
click at [147, 533] on input "I understand that this price [MEDICAL_DATA] may run at the same time as other p…" at bounding box center [140, 540] width 14 height 14
checkbox input "true"
click at [614, 594] on button "Confirm" at bounding box center [611, 601] width 61 height 24
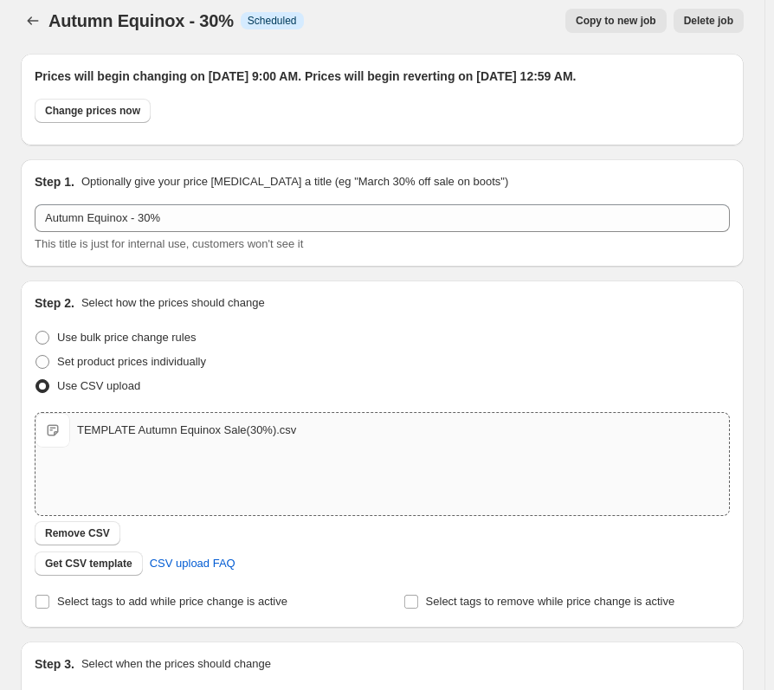
scroll to position [10, 0]
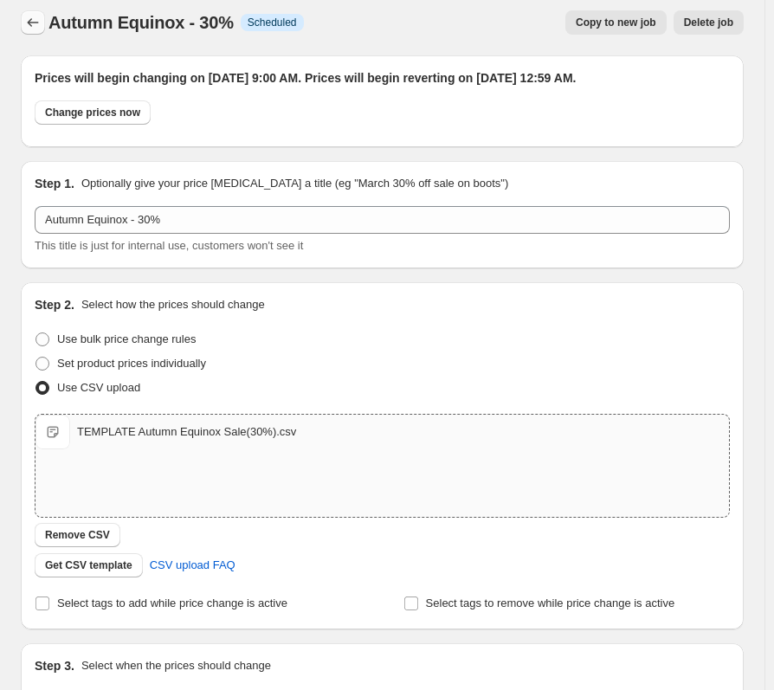
click at [35, 23] on icon "Price change jobs" at bounding box center [32, 22] width 17 height 17
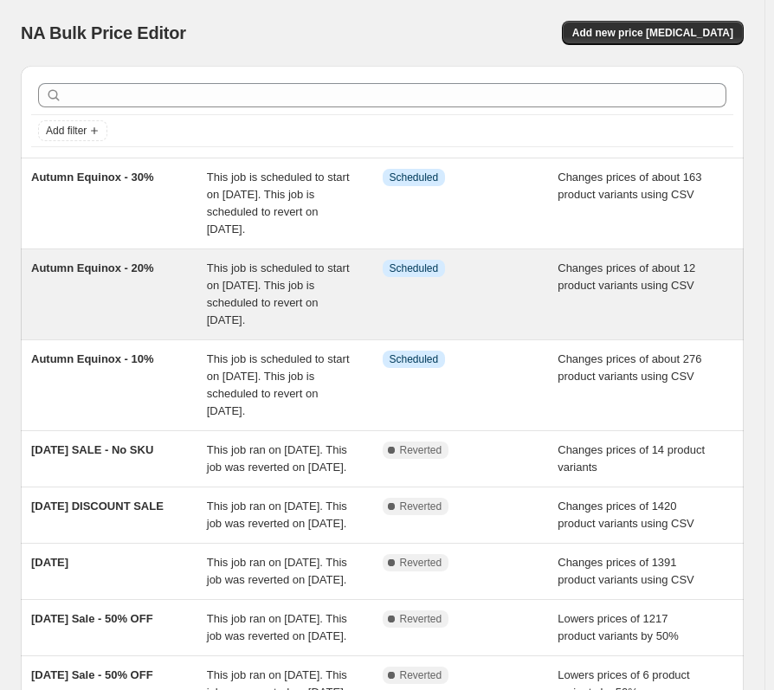
click at [141, 285] on div "Autumn Equinox - 20%" at bounding box center [119, 294] width 176 height 69
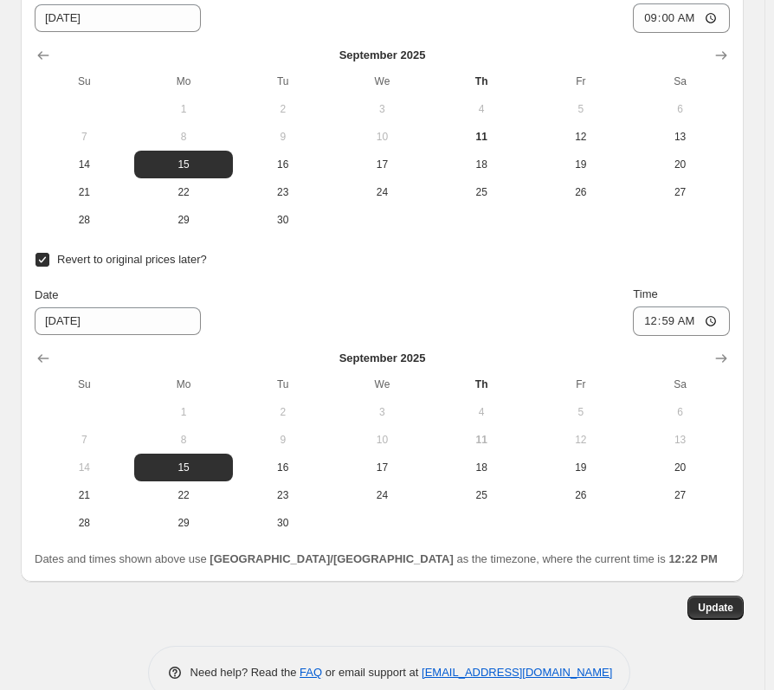
scroll to position [779, 0]
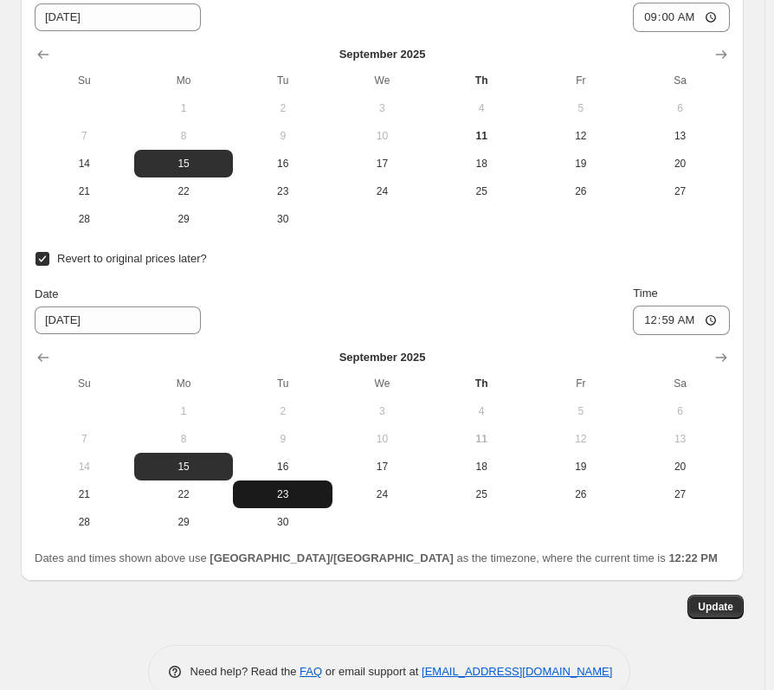
click at [310, 501] on span "23" at bounding box center [283, 495] width 86 height 14
type input "[DATE]"
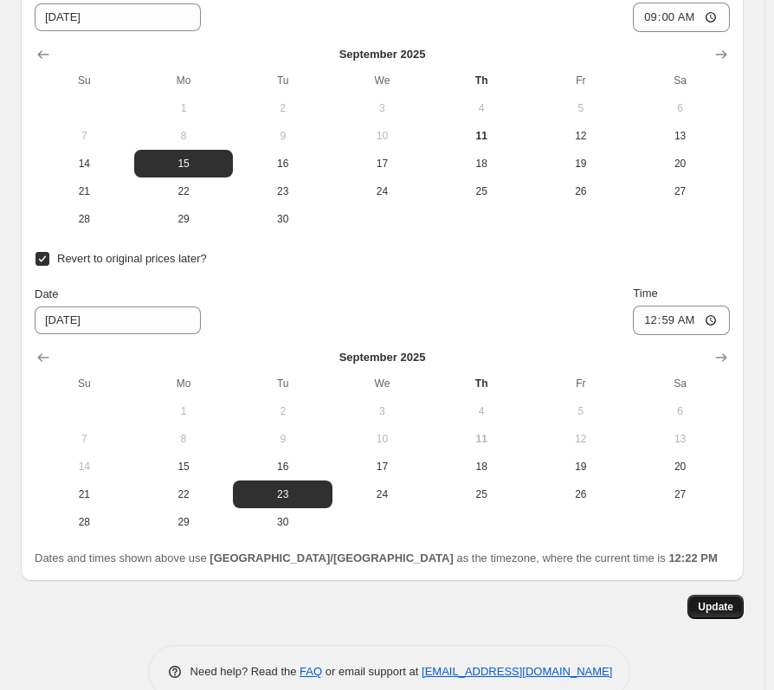
click at [734, 612] on button "Update" at bounding box center [716, 607] width 56 height 24
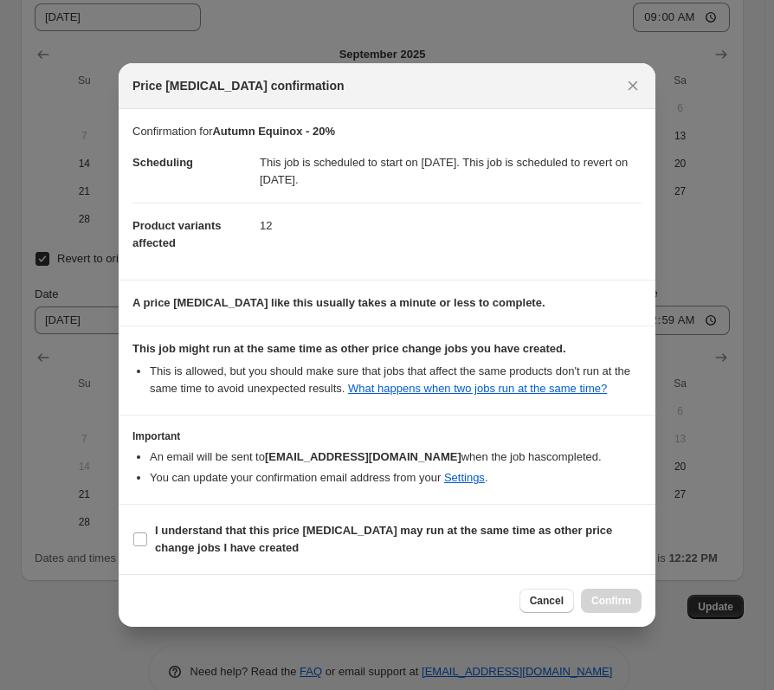
click at [301, 517] on section "I understand that this price [MEDICAL_DATA] may run at the same time as other p…" at bounding box center [387, 539] width 537 height 69
click at [306, 539] on span "I understand that this price [MEDICAL_DATA] may run at the same time as other p…" at bounding box center [398, 539] width 487 height 35
click at [147, 539] on input "I understand that this price [MEDICAL_DATA] may run at the same time as other p…" at bounding box center [140, 540] width 14 height 14
checkbox input "true"
click at [629, 589] on button "Confirm" at bounding box center [611, 601] width 61 height 24
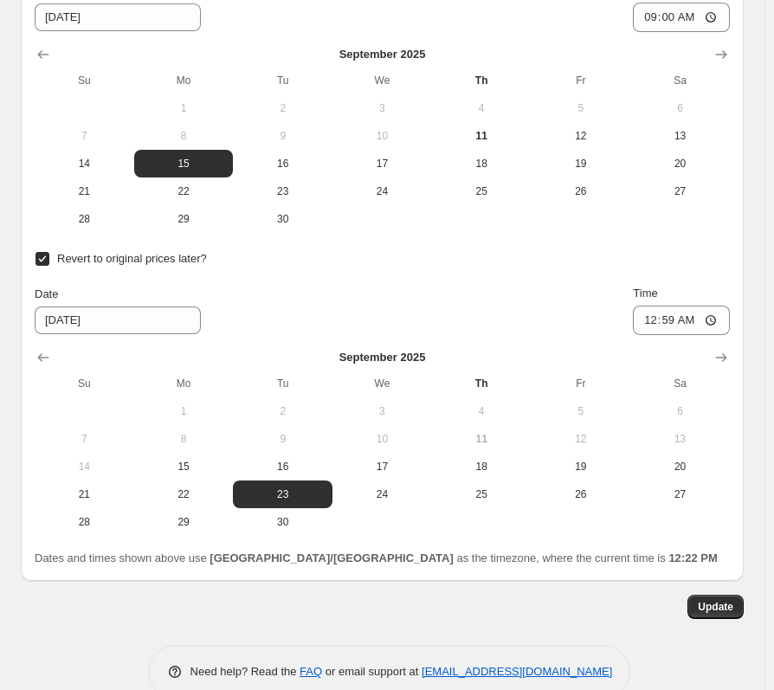
scroll to position [0, 0]
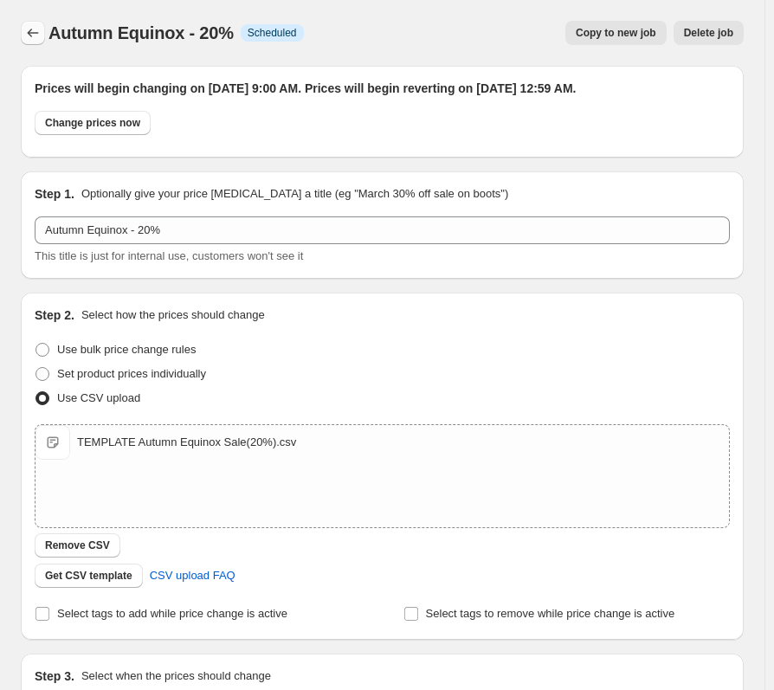
click at [26, 31] on icon "Price change jobs" at bounding box center [32, 32] width 17 height 17
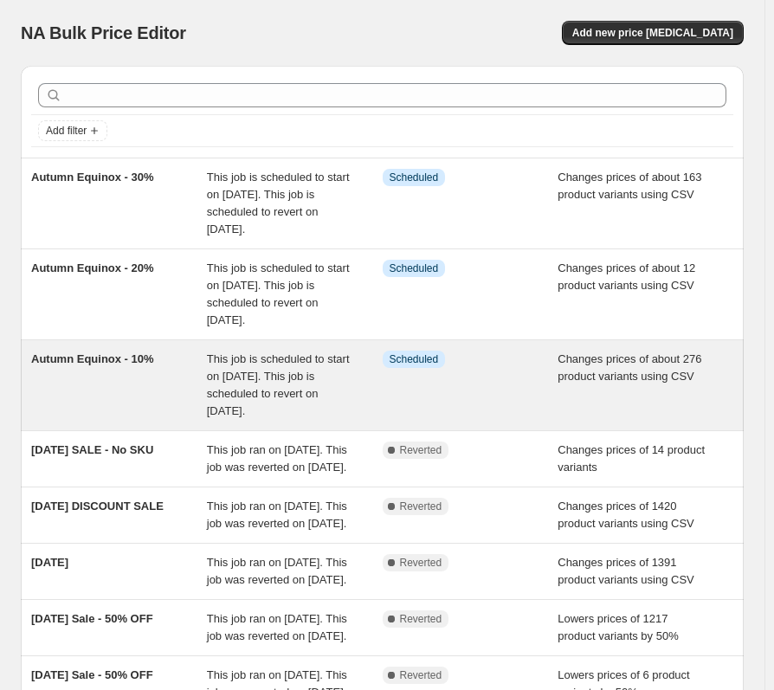
click at [197, 378] on div "Autumn Equinox - 10%" at bounding box center [119, 385] width 176 height 69
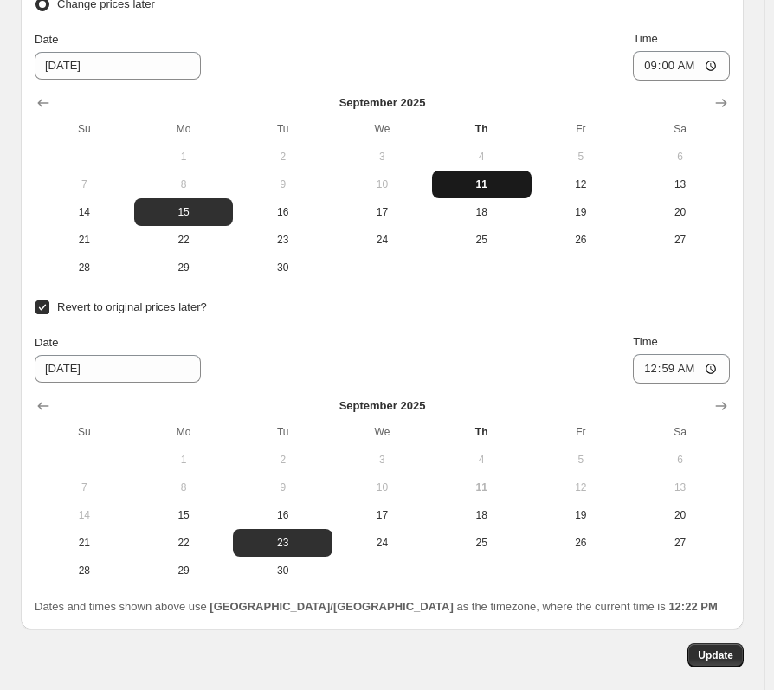
scroll to position [779, 0]
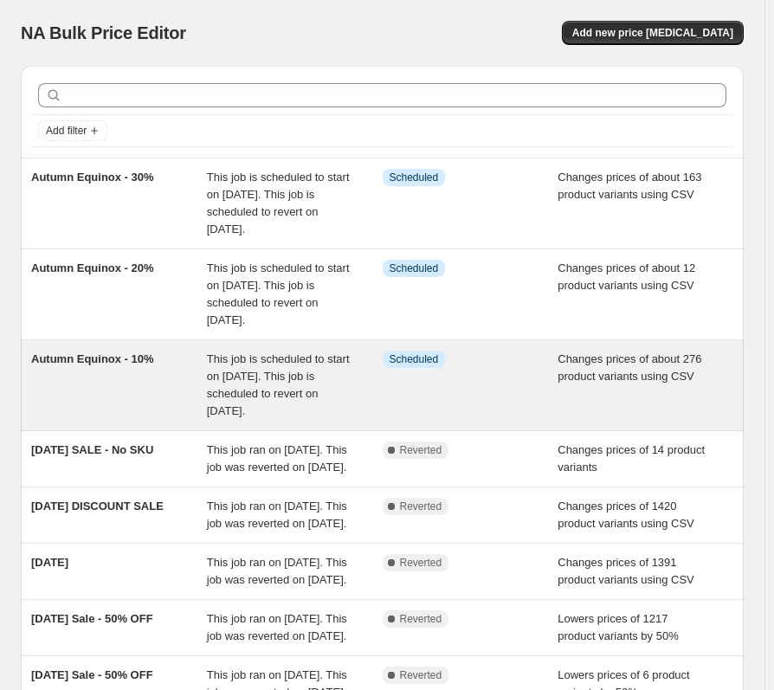
click at [211, 403] on div "This job is scheduled to start on [DATE]. This job is scheduled to revert on [D…" at bounding box center [295, 385] width 176 height 69
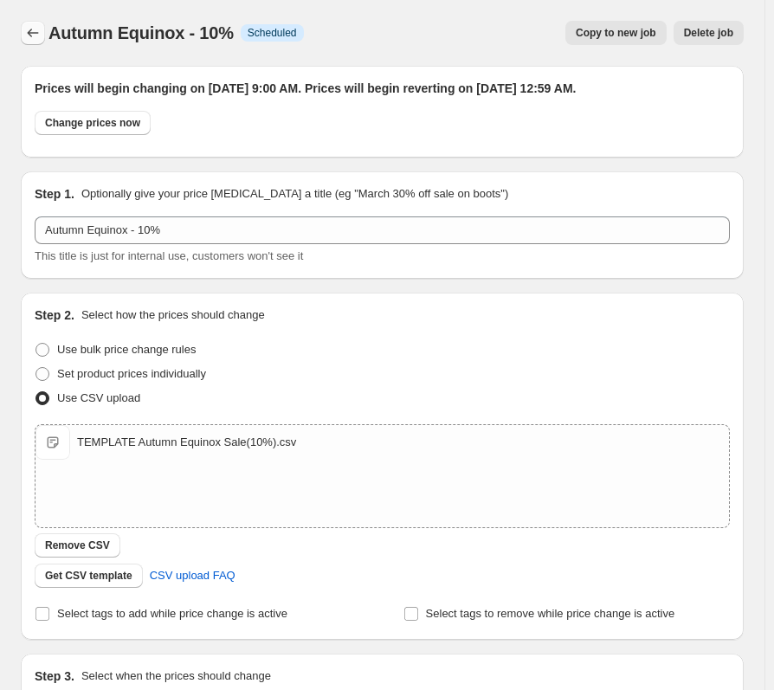
click at [35, 32] on icon "Price change jobs" at bounding box center [32, 32] width 17 height 17
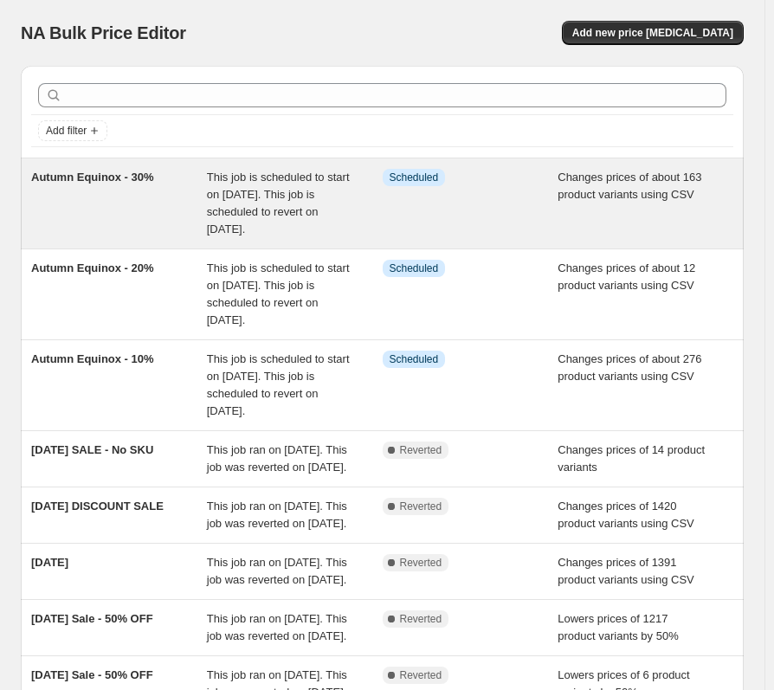
click at [216, 204] on div "This job is scheduled to start on [DATE]. This job is scheduled to revert on [D…" at bounding box center [295, 203] width 176 height 69
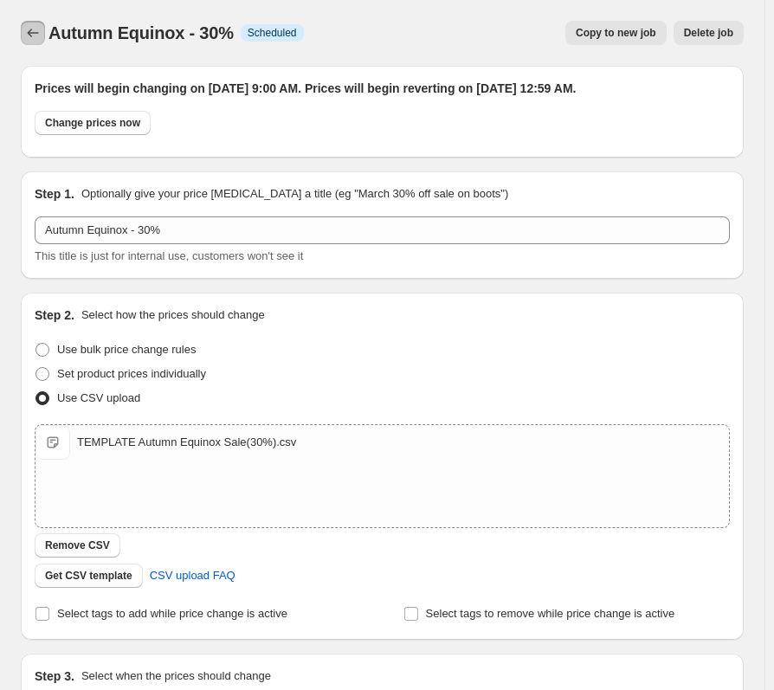
click at [32, 34] on icon "Price change jobs" at bounding box center [32, 32] width 17 height 17
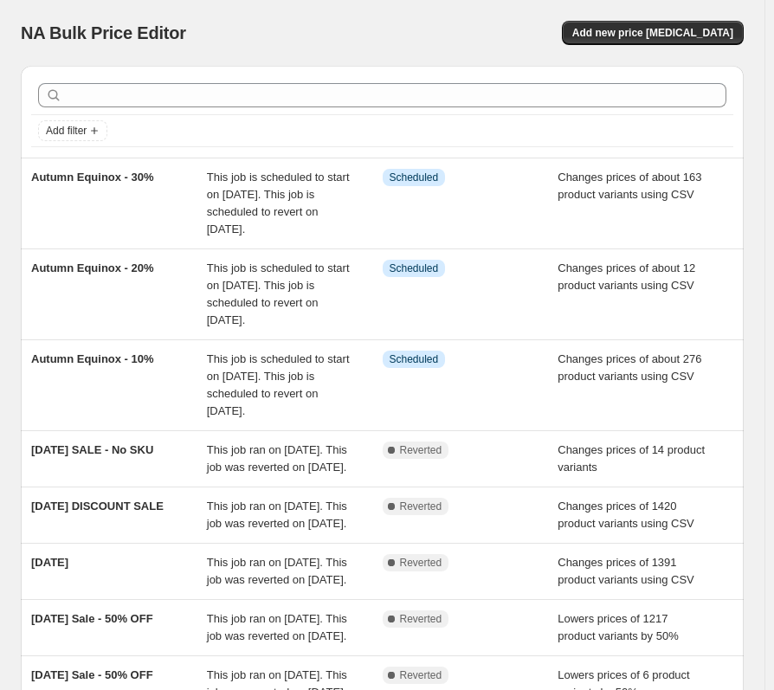
click at [127, 7] on div "NA Bulk Price Editor. This page is ready NA Bulk Price Editor Add new price [ME…" at bounding box center [382, 33] width 723 height 66
click at [714, 43] on button "Add new price [MEDICAL_DATA]" at bounding box center [653, 33] width 182 height 24
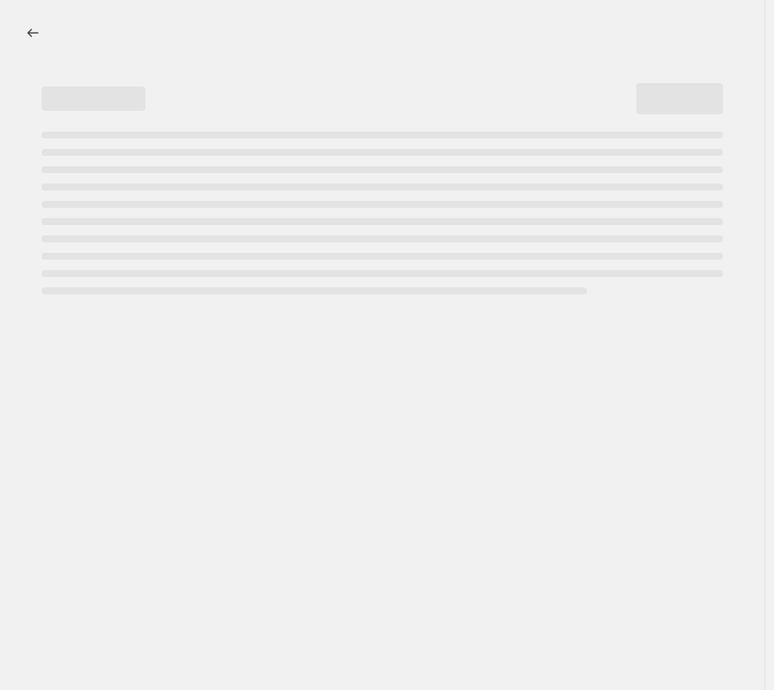
select select "percentage"
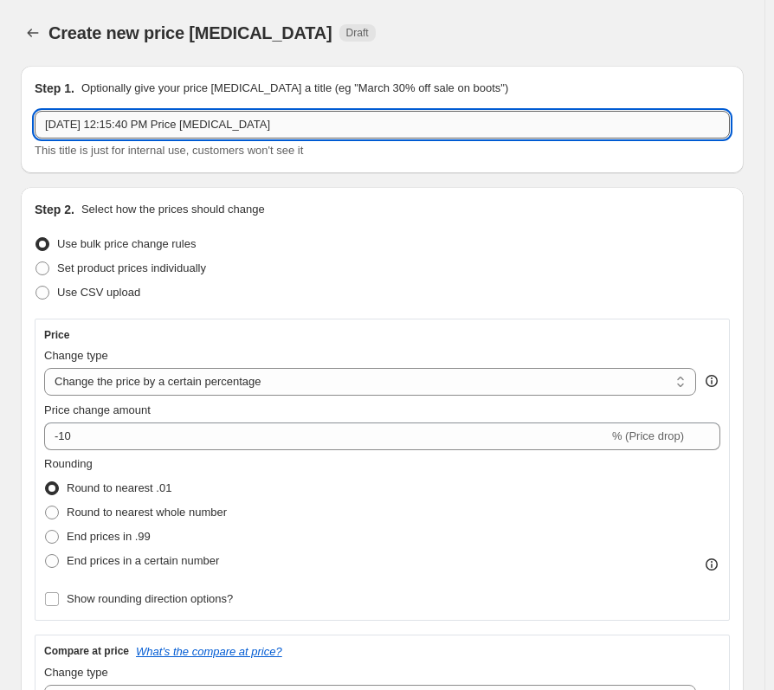
click at [208, 128] on input "[DATE] 12:15:40 PM Price [MEDICAL_DATA]" at bounding box center [382, 125] width 695 height 28
drag, startPoint x: 289, startPoint y: 123, endPoint x: 31, endPoint y: 113, distance: 258.3
click at [31, 113] on div "Step 1. Optionally give your price [MEDICAL_DATA] a title (eg "March 30% off sa…" at bounding box center [382, 119] width 723 height 107
type input "Autumn Equinox - 50%"
click at [63, 286] on span "Use CSV upload" at bounding box center [98, 292] width 83 height 13
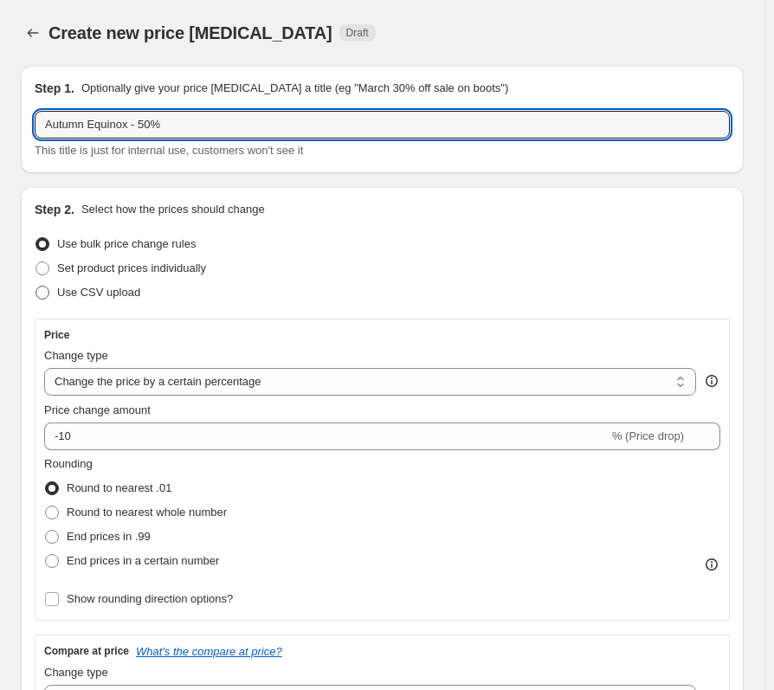
click at [36, 286] on input "Use CSV upload" at bounding box center [36, 286] width 1 height 1
radio input "true"
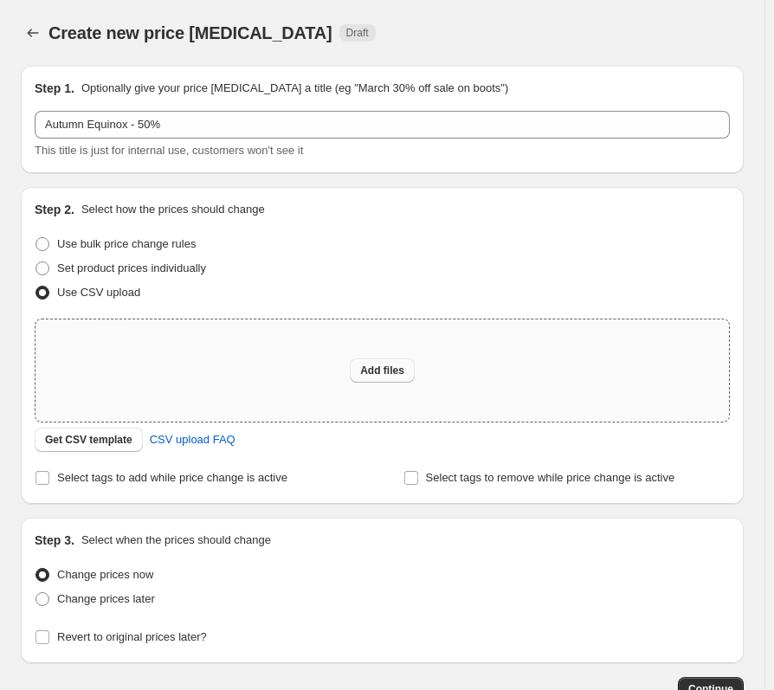
click at [395, 377] on span "Add files" at bounding box center [382, 371] width 44 height 14
type input "C:\fakepath\TEMPLATE Autumn Equinox Sale(50%).csv"
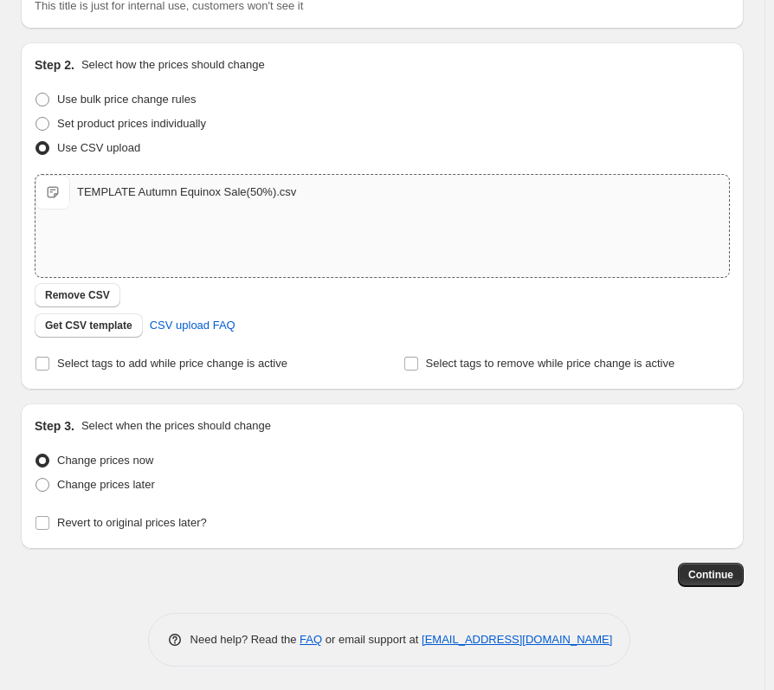
scroll to position [147, 0]
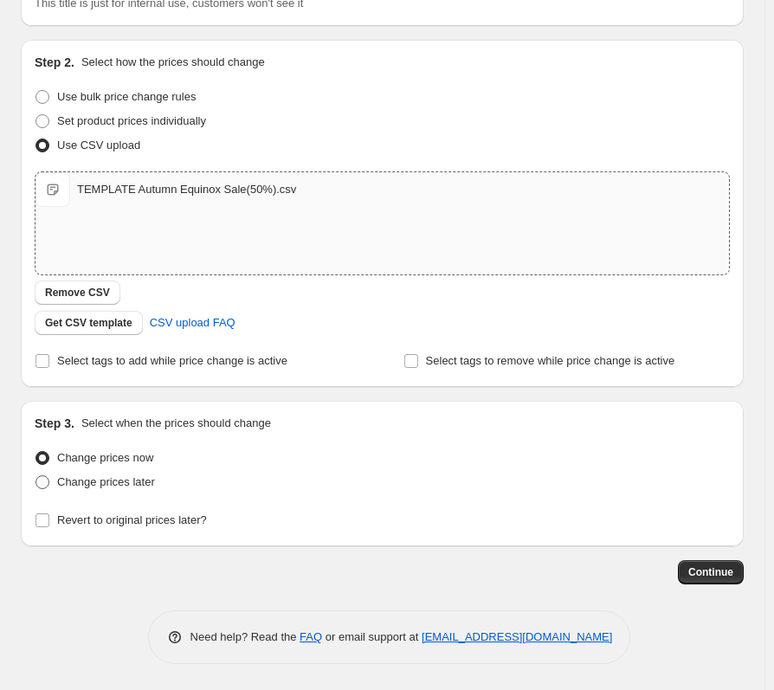
click at [146, 486] on span "Change prices later" at bounding box center [106, 481] width 98 height 13
click at [36, 476] on input "Change prices later" at bounding box center [36, 475] width 1 height 1
radio input "true"
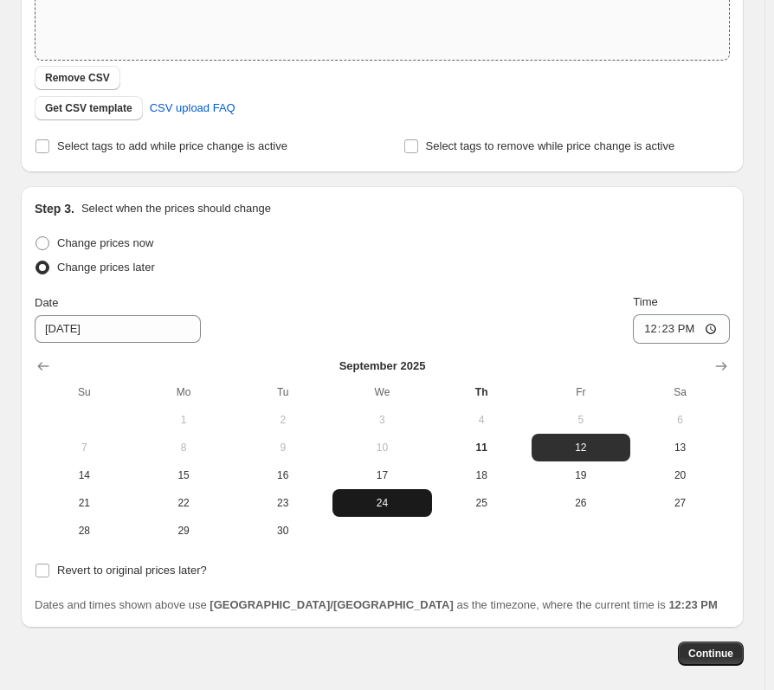
scroll to position [443, 0]
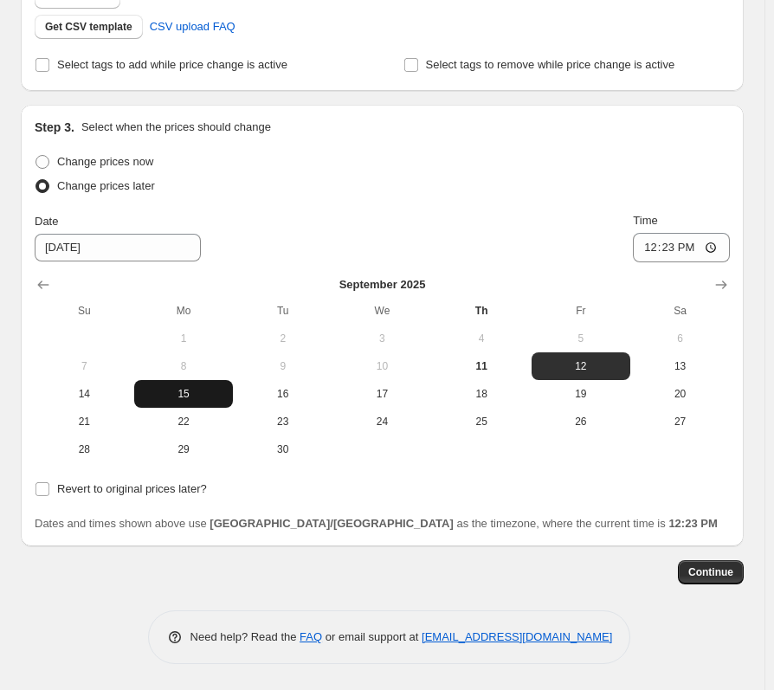
click at [191, 400] on span "15" at bounding box center [184, 394] width 86 height 14
type input "[DATE]"
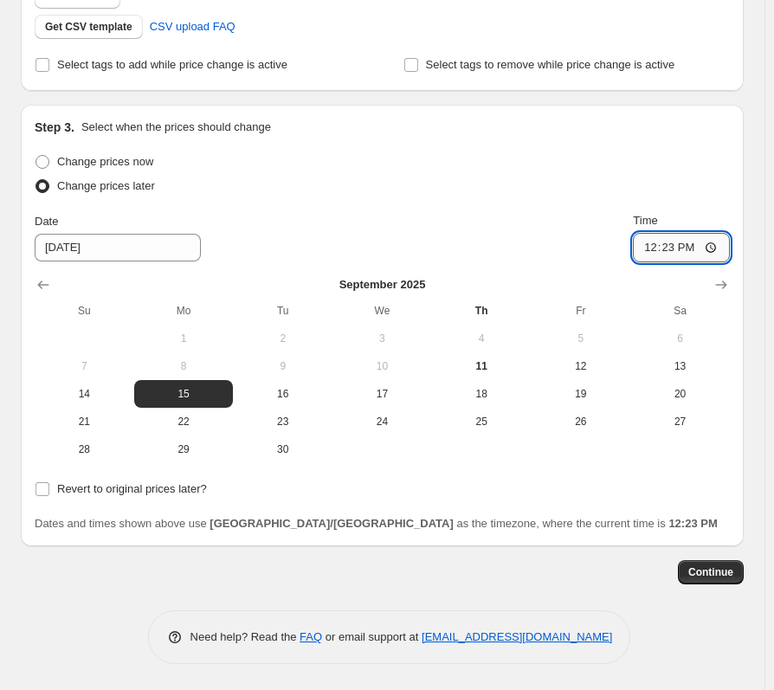
click at [650, 241] on input "12:23" at bounding box center [681, 247] width 97 height 29
type input "09:00"
click at [133, 498] on label "Revert to original prices later?" at bounding box center [121, 489] width 172 height 24
click at [49, 496] on input "Revert to original prices later?" at bounding box center [43, 489] width 14 height 14
checkbox input "true"
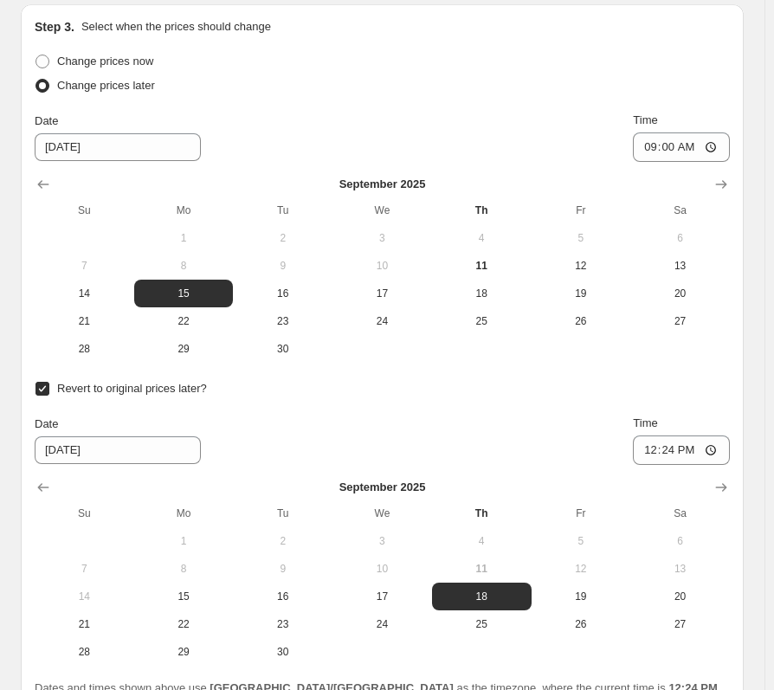
scroll to position [708, 0]
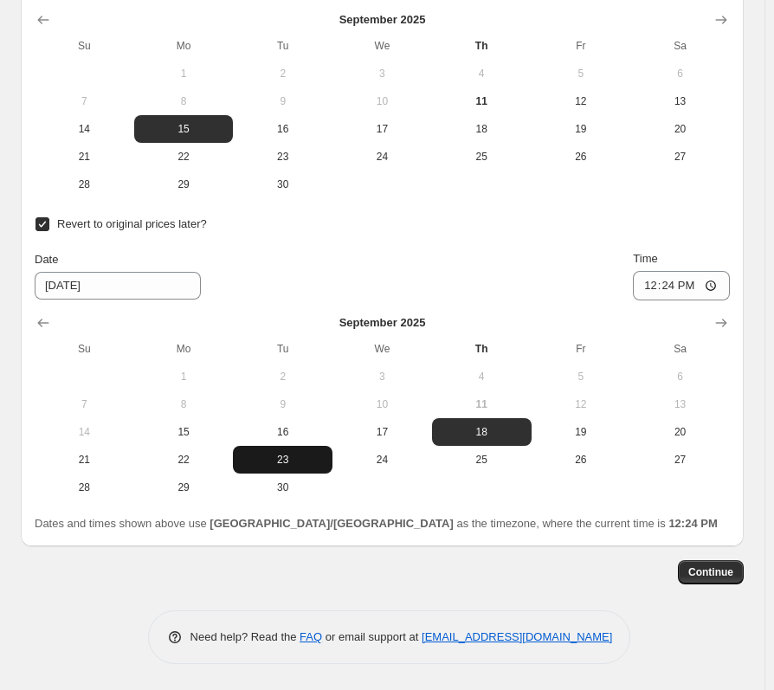
click at [322, 458] on span "23" at bounding box center [283, 460] width 86 height 14
type input "[DATE]"
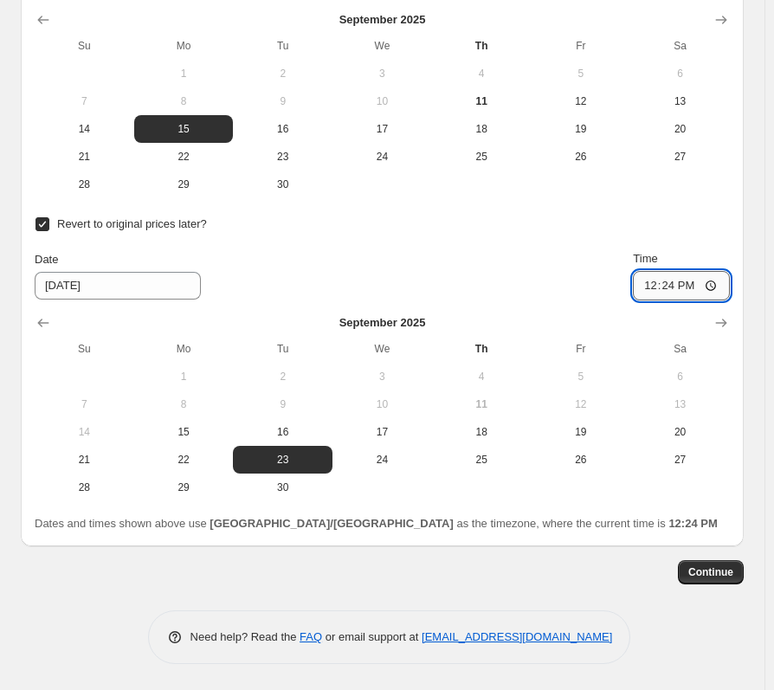
click at [668, 293] on input "12:24" at bounding box center [681, 285] width 97 height 29
type input "00:59"
click at [744, 575] on button "Continue" at bounding box center [711, 572] width 66 height 24
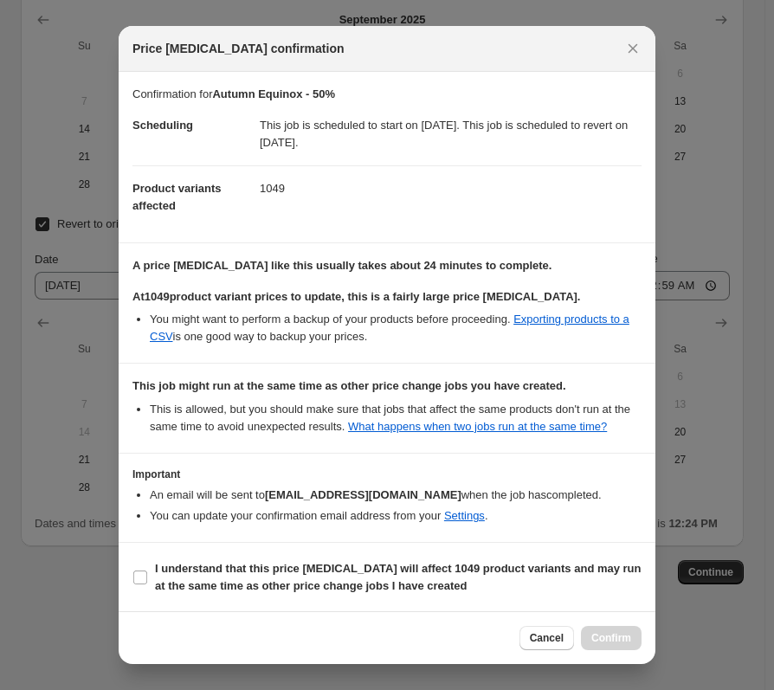
drag, startPoint x: 388, startPoint y: 586, endPoint x: 459, endPoint y: 605, distance: 73.5
click at [393, 591] on b "I understand that this price [MEDICAL_DATA] will affect 1049 product variants a…" at bounding box center [398, 577] width 487 height 30
click at [478, 544] on section "I understand that this price [MEDICAL_DATA] will affect 1049 product variants a…" at bounding box center [387, 577] width 537 height 69
click at [477, 567] on b "I understand that this price [MEDICAL_DATA] will affect 1049 product variants a…" at bounding box center [398, 577] width 487 height 30
click at [147, 571] on input "I understand that this price [MEDICAL_DATA] will affect 1049 product variants a…" at bounding box center [140, 578] width 14 height 14
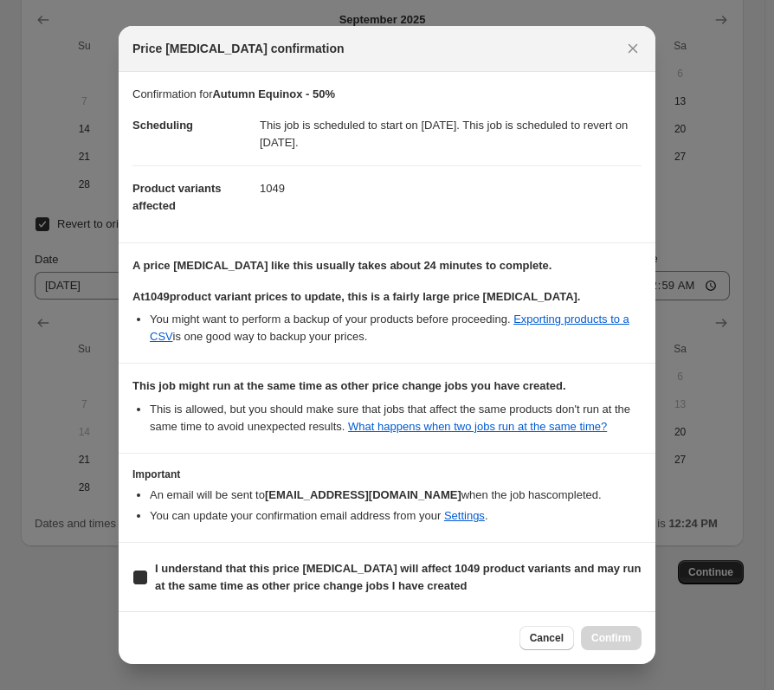
checkbox input "true"
click at [611, 643] on span "Confirm" at bounding box center [612, 638] width 40 height 14
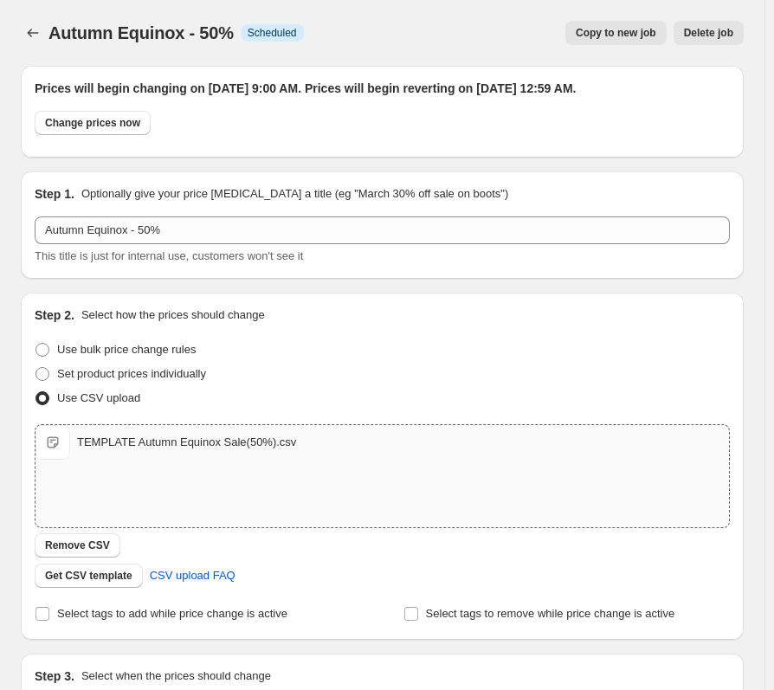
scroll to position [708, 0]
